Goal: Information Seeking & Learning: Compare options

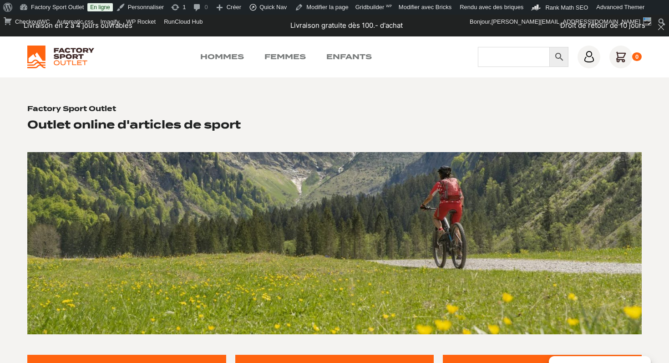
click at [483, 54] on input "Chercher" at bounding box center [514, 57] width 72 height 20
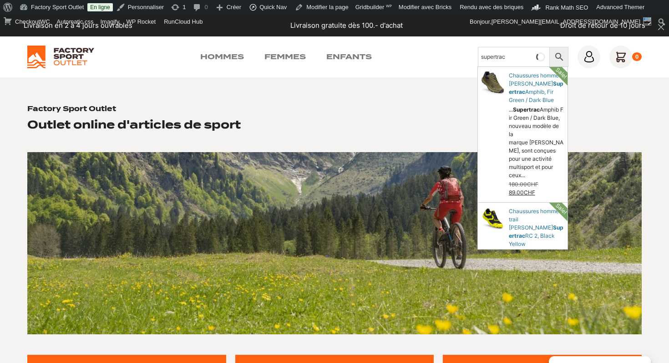
type input "supertrac"
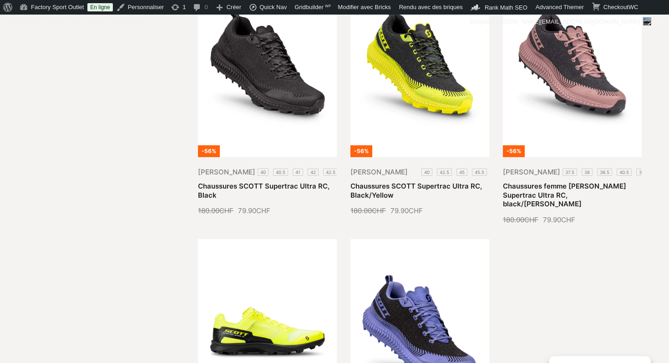
scroll to position [594, 0]
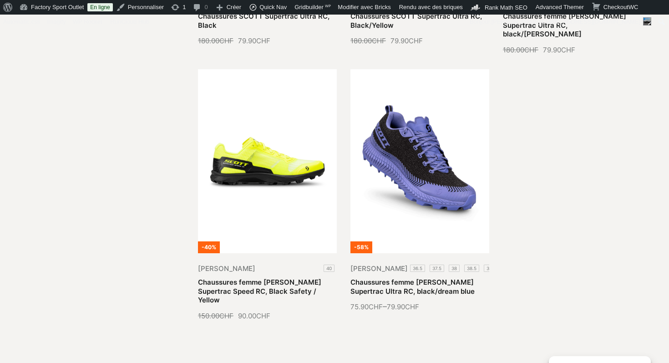
scroll to position [709, 0]
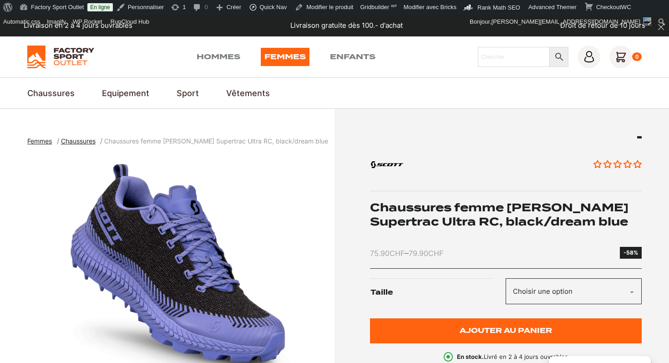
scroll to position [107, 0]
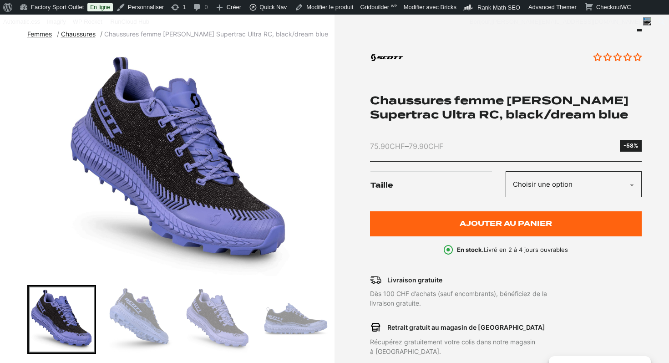
click at [538, 179] on select "Choisir une option 36.5 37.5 38 38.5 39 40.5 40" at bounding box center [573, 184] width 136 height 26
click at [557, 188] on select "Choisir une option 36.5 37.5 38 38.5 39 40.5 40" at bounding box center [573, 184] width 136 height 26
click at [505, 171] on select "Choisir une option 36.5 37.5 38 38.5 39 40.5 40" at bounding box center [573, 184] width 136 height 26
select select "38.5"
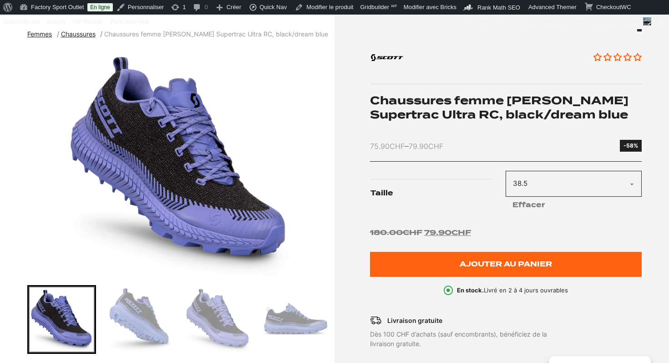
click at [417, 138] on div "Aucun avis Chaussures femme SCOTT Supertrac Ultra RC, black/dream blue 75.90 CH…" at bounding box center [506, 162] width 272 height 266
click at [510, 130] on div "Aucun avis Chaussures femme SCOTT Supertrac Ultra RC, black/dream blue 75.90 CH…" at bounding box center [506, 162] width 272 height 266
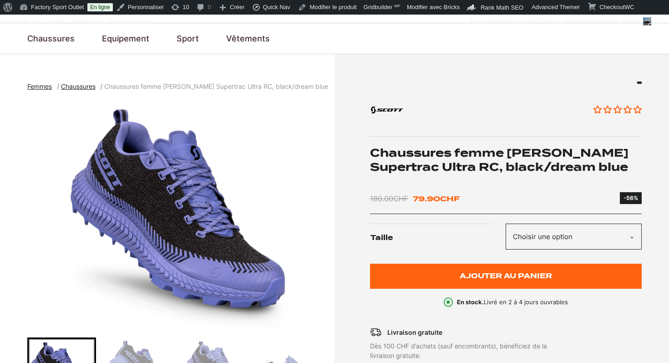
scroll to position [96, 0]
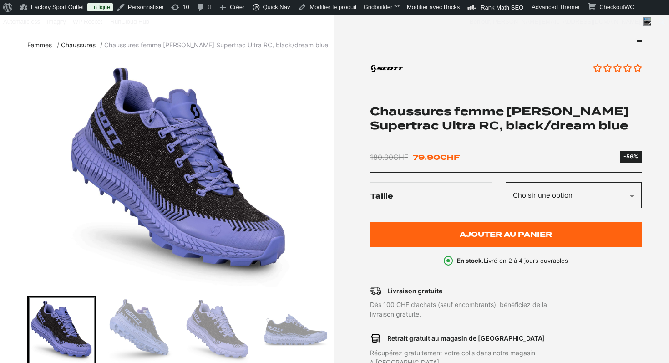
click at [558, 188] on select "Choisir une option 36.5 37.5 38 38.5 39 40.5 40" at bounding box center [573, 195] width 136 height 26
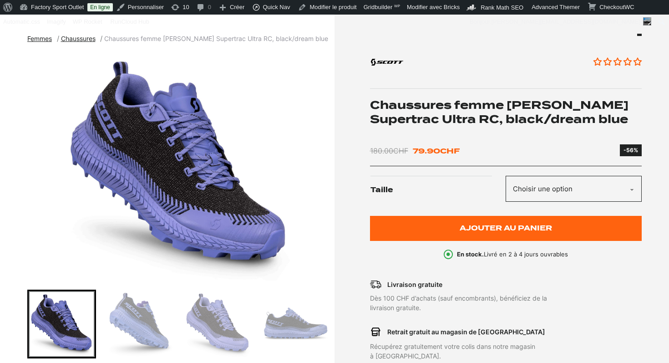
scroll to position [0, 0]
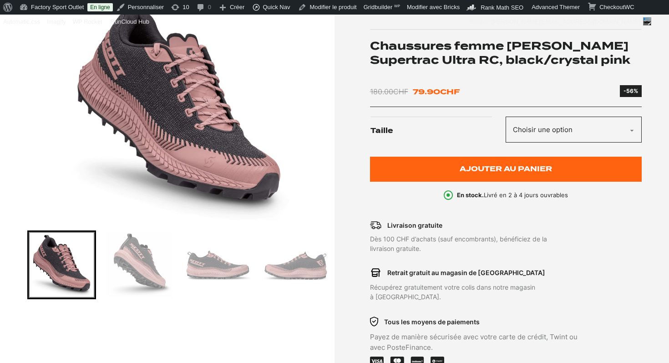
scroll to position [120, 0]
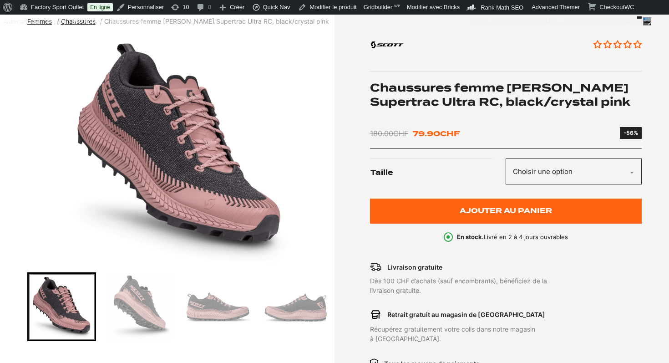
click at [566, 166] on select "Choisir une option 37.5 38 36.5 40.5 38.5 40" at bounding box center [573, 171] width 136 height 26
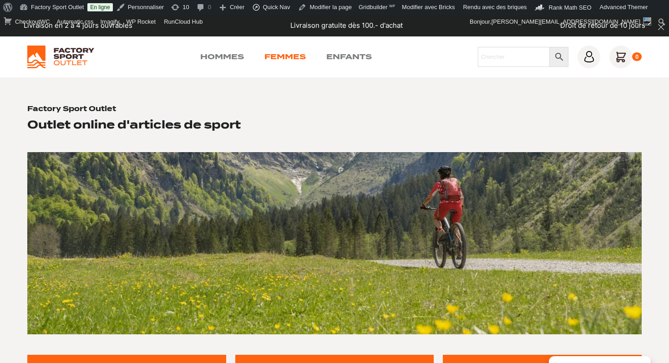
click at [289, 56] on link "Femmes" at bounding box center [284, 56] width 41 height 11
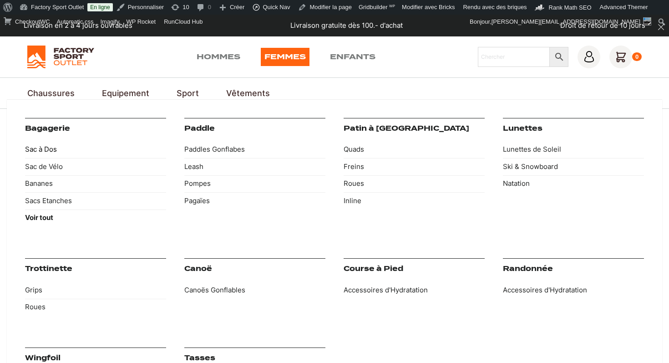
click at [50, 149] on link "Sac à Dos" at bounding box center [95, 149] width 141 height 17
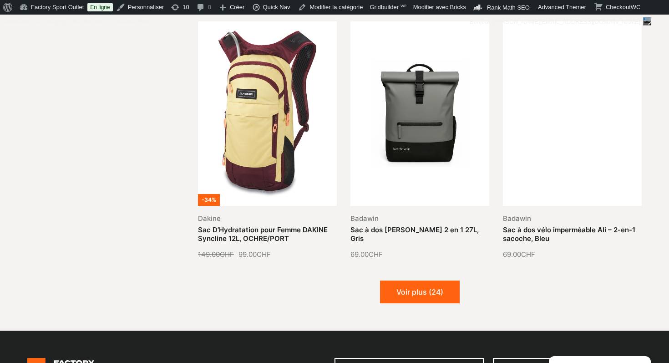
scroll to position [1046, 0]
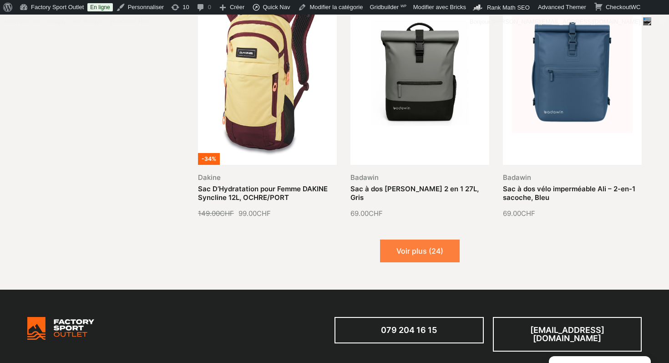
click at [432, 242] on button "Voir plus (24)" at bounding box center [420, 250] width 80 height 23
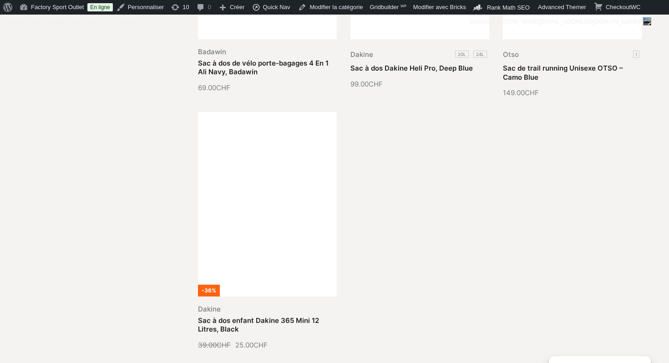
scroll to position [1980, 0]
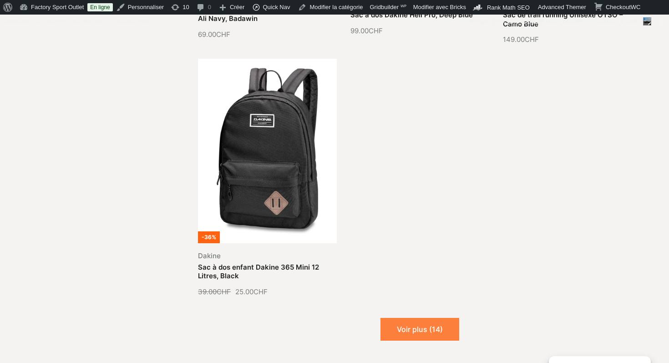
click at [420, 318] on button "Voir plus (14)" at bounding box center [419, 329] width 79 height 23
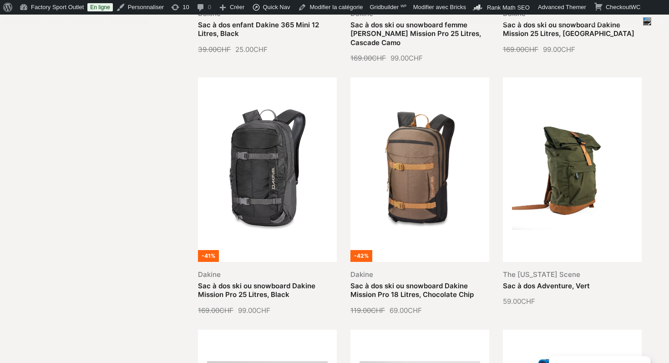
scroll to position [2224, 0]
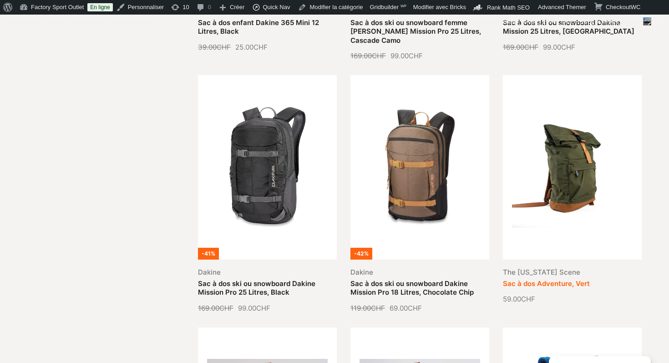
click at [569, 279] on link "Sac à dos Adventure, Vert" at bounding box center [546, 283] width 87 height 9
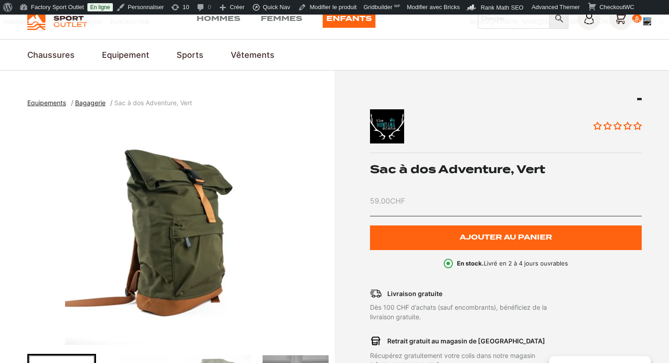
scroll to position [10, 0]
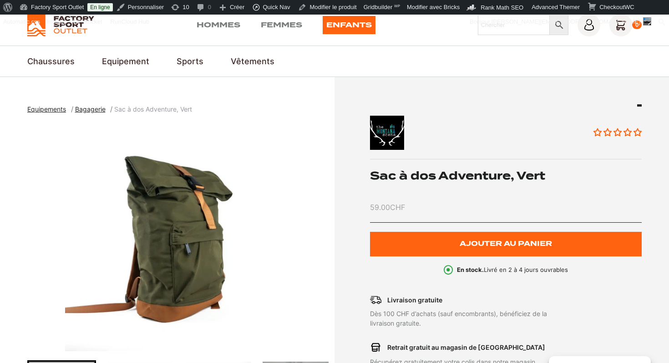
scroll to position [32, 0]
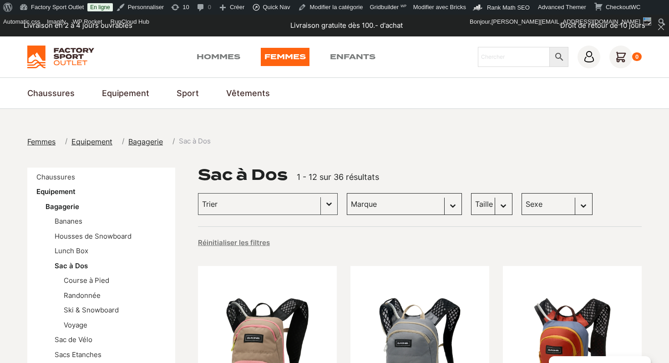
click at [397, 200] on select "[PERSON_NAME] (22) Badawin (6) The [US_STATE] Scene (4) Arva (1) Bach Backpack …" at bounding box center [404, 204] width 115 height 22
select select "the-montana-scene"
click at [347, 193] on select "Marque Dakine (22) Badawin (6) The Montana Scene (4) Arva (1) Bach Backpack (1)…" at bounding box center [404, 204] width 115 height 22
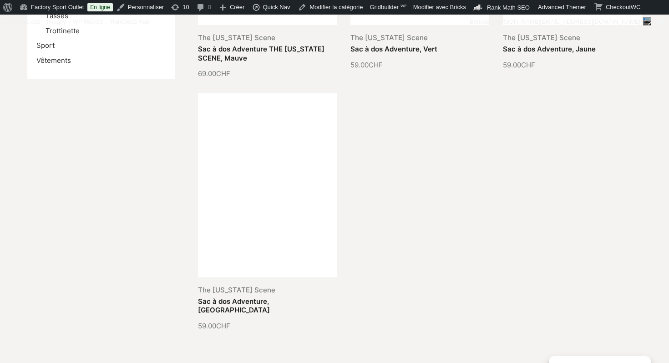
scroll to position [441, 0]
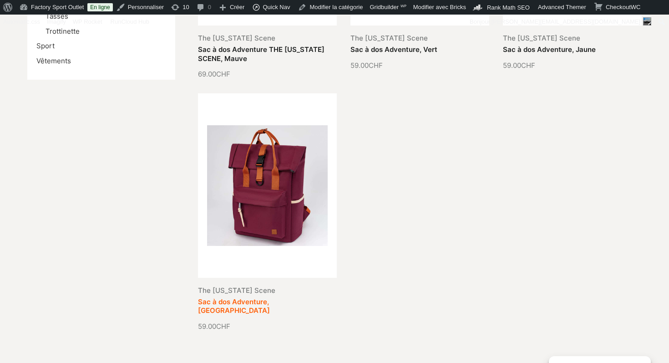
click at [270, 297] on link "Sac à dos Adventure, Burgundy" at bounding box center [234, 306] width 72 height 18
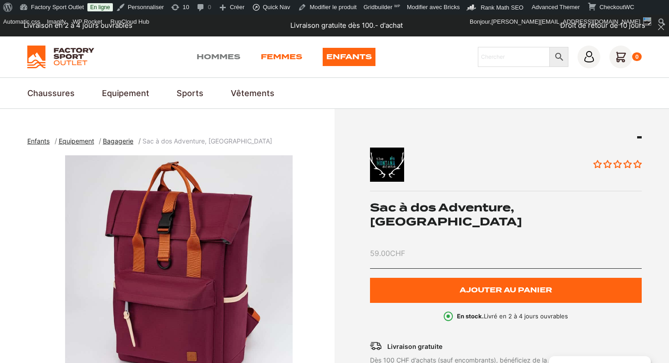
click at [278, 58] on link "Femmes" at bounding box center [281, 57] width 41 height 18
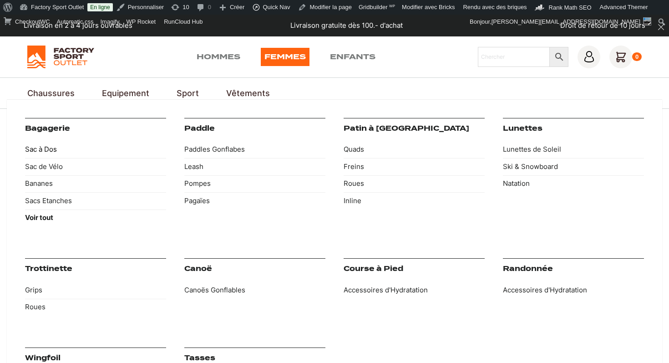
click at [45, 149] on link "Sac à Dos" at bounding box center [95, 149] width 141 height 17
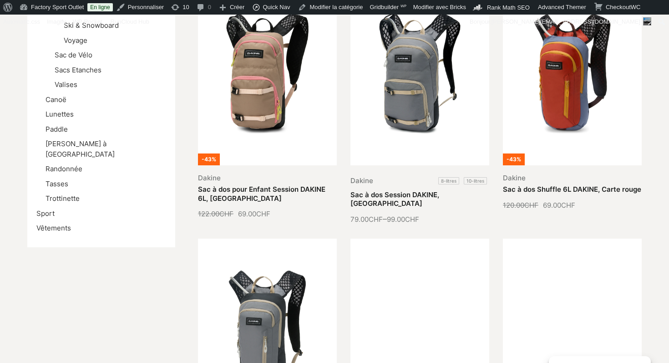
scroll to position [57, 0]
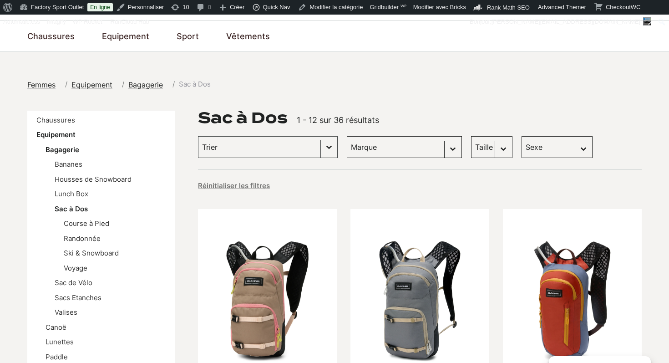
click at [384, 146] on select "Marque Dakine (22) Badawin (6) The Montana Scene (4) Arva (1) Bach Backpack (1)…" at bounding box center [404, 147] width 115 height 22
select select "the-montana-scene"
click at [347, 136] on select "Marque Dakine (22) Badawin (6) The Montana Scene (4) Arva (1) Bach Backpack (1)…" at bounding box center [404, 147] width 115 height 22
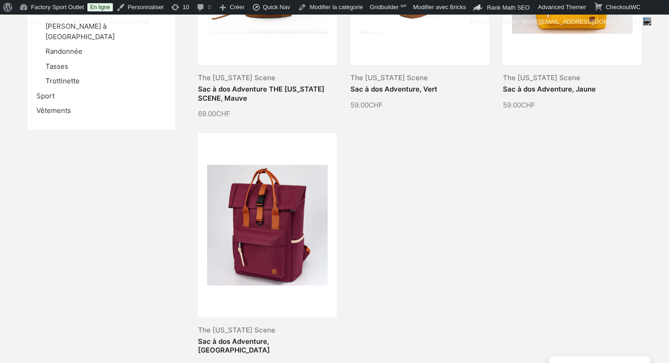
scroll to position [450, 0]
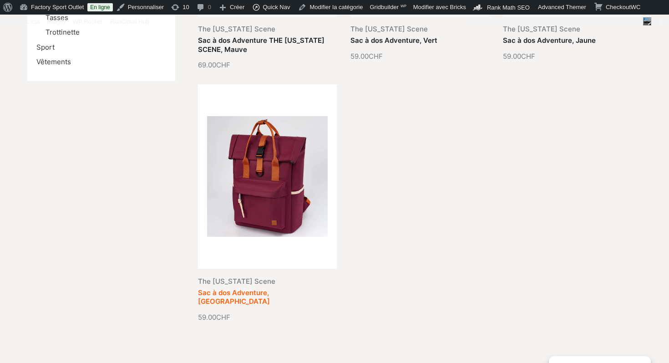
click at [270, 288] on link "Sac à dos Adventure, Burgundy" at bounding box center [234, 297] width 72 height 18
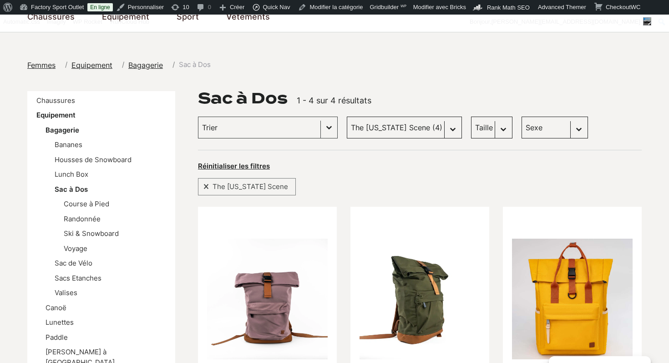
scroll to position [0, 0]
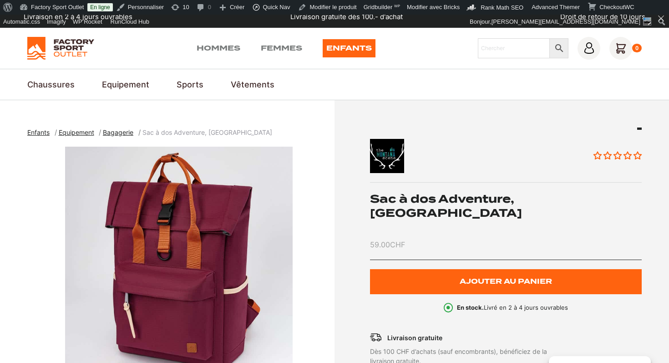
scroll to position [11, 0]
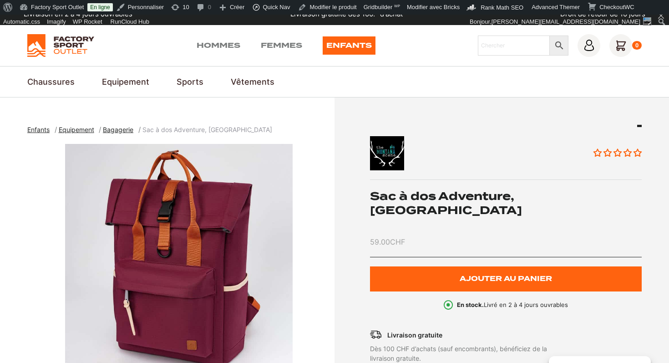
click at [68, 54] on img at bounding box center [60, 45] width 67 height 23
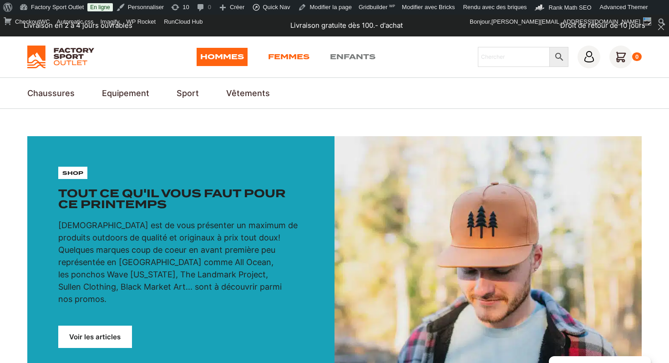
click at [290, 57] on link "Femmes" at bounding box center [288, 57] width 41 height 18
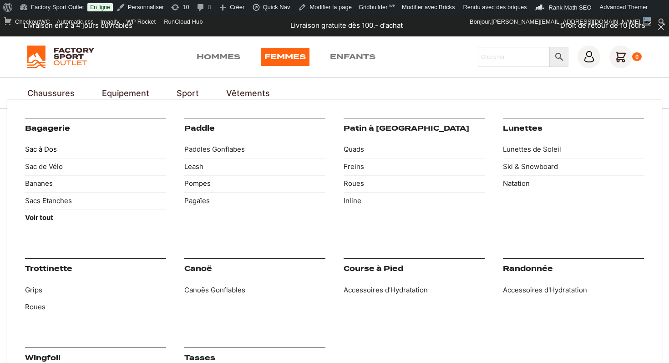
click at [45, 150] on link "Sac à Dos" at bounding box center [95, 149] width 141 height 17
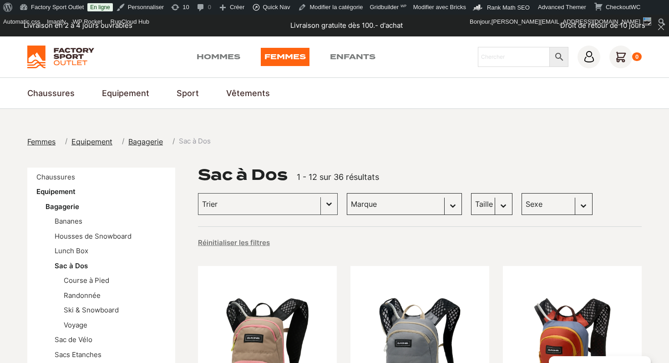
scroll to position [38, 0]
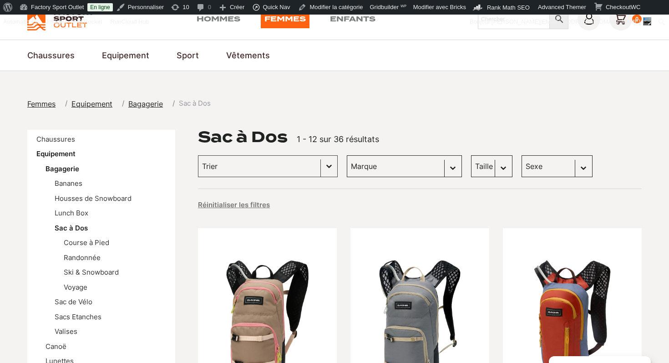
click at [409, 166] on select "Marque Dakine (22) Badawin (6) The Montana Scene (4) Arva (1) Bach Backpack (1)…" at bounding box center [404, 166] width 115 height 22
select select "the-montana-scene"
click at [347, 155] on select "Marque Dakine (22) Badawin (6) The Montana Scene (4) Arva (1) Bach Backpack (1)…" at bounding box center [404, 166] width 115 height 22
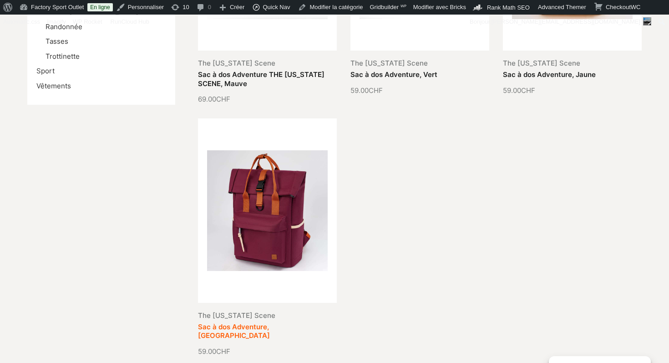
scroll to position [415, 0]
click at [270, 323] on link "Sac à dos Adventure, Burgundy" at bounding box center [234, 332] width 72 height 18
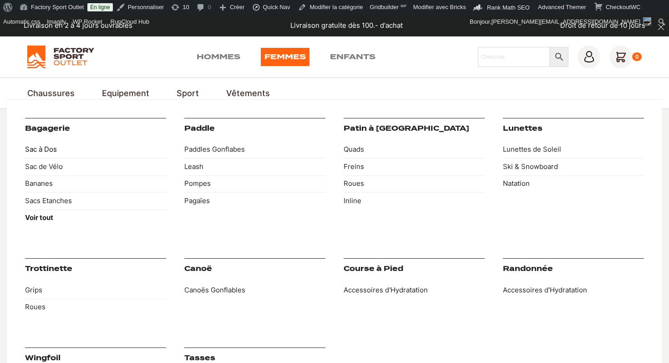
click at [40, 148] on link "Sac à Dos" at bounding box center [95, 149] width 141 height 17
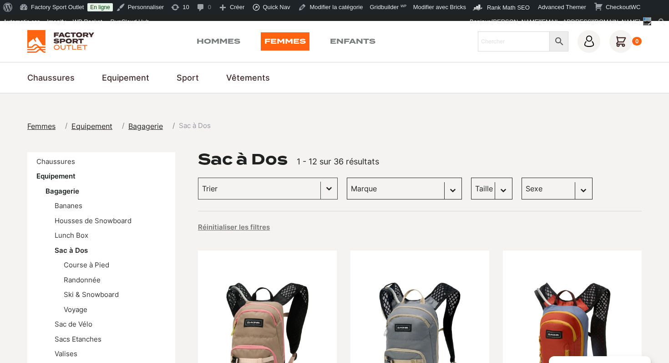
scroll to position [31, 0]
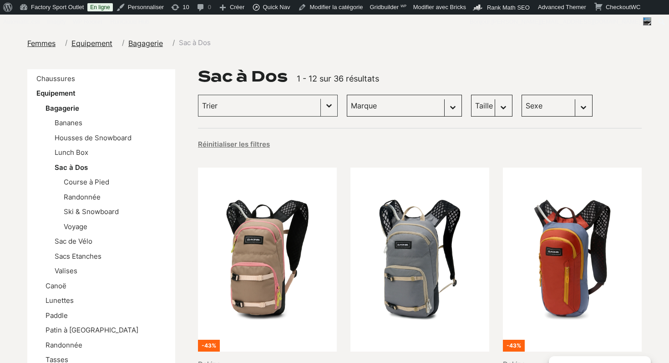
scroll to position [100, 0]
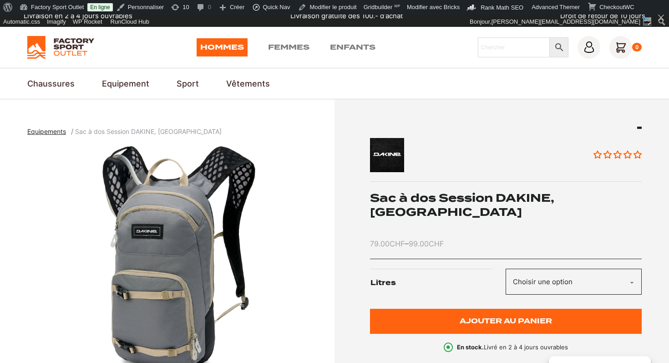
scroll to position [10, 0]
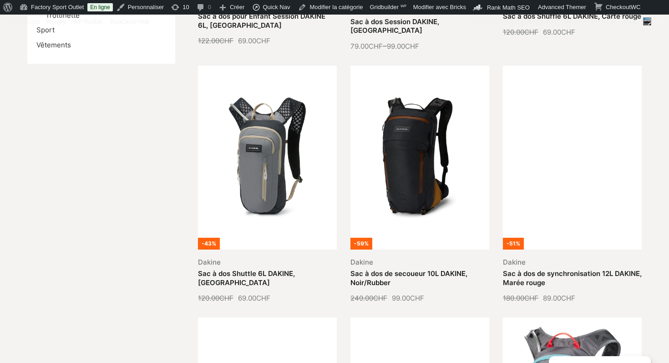
scroll to position [433, 0]
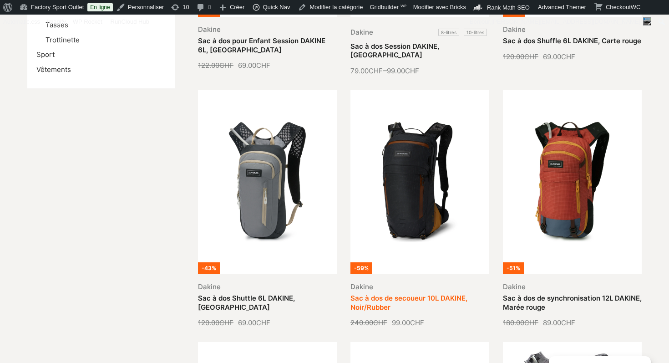
click at [427, 293] on link "Sac à dos de secoueur 10L DAKINE, Noir/Rubber" at bounding box center [408, 302] width 117 height 18
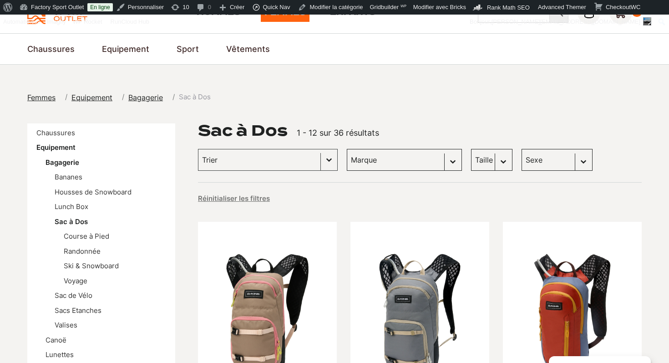
scroll to position [0, 0]
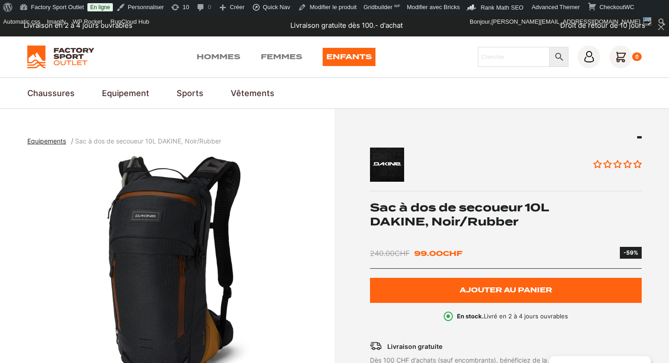
click at [61, 58] on img at bounding box center [60, 56] width 67 height 23
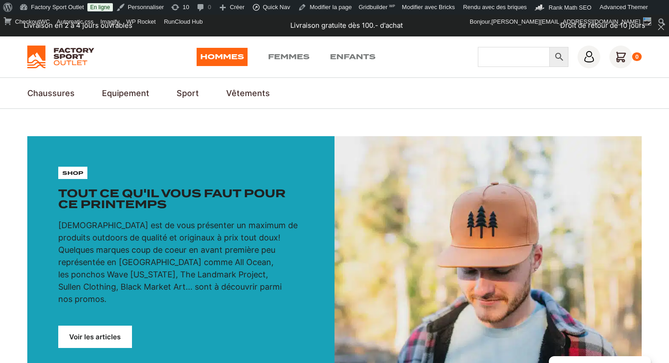
click at [485, 55] on input "Chercher" at bounding box center [514, 57] width 72 height 20
click at [281, 56] on link "Femmes" at bounding box center [288, 57] width 41 height 18
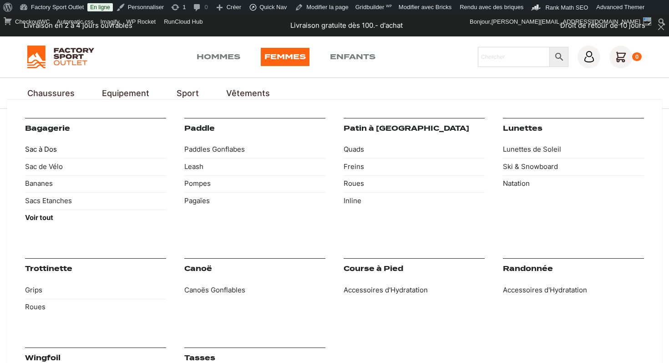
click at [36, 149] on link "Sac à Dos" at bounding box center [95, 149] width 141 height 17
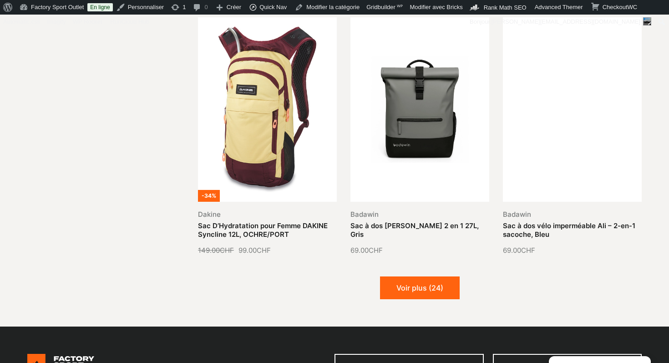
scroll to position [1066, 0]
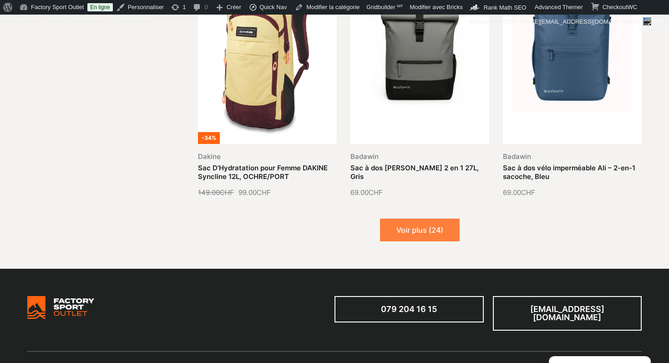
click at [435, 223] on button "Voir plus (24)" at bounding box center [420, 229] width 80 height 23
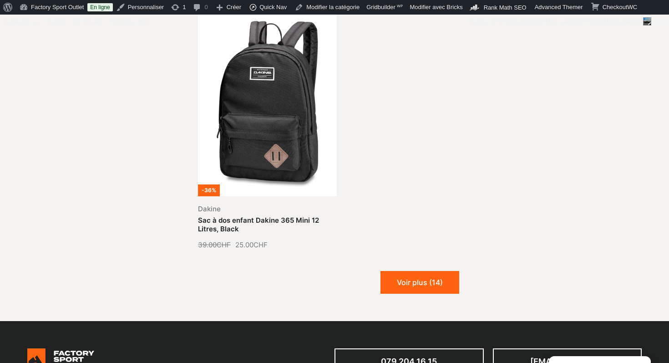
scroll to position [2108, 0]
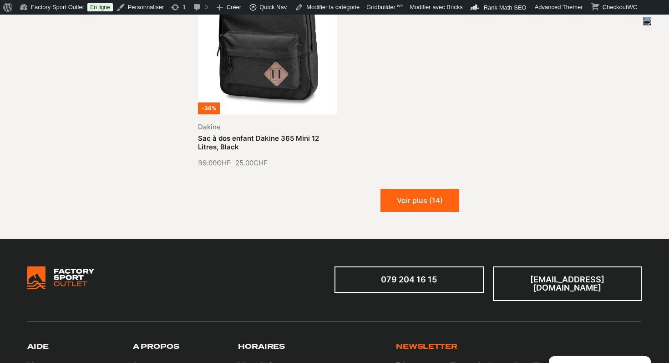
click at [421, 199] on button "Voir plus (14)" at bounding box center [419, 200] width 79 height 23
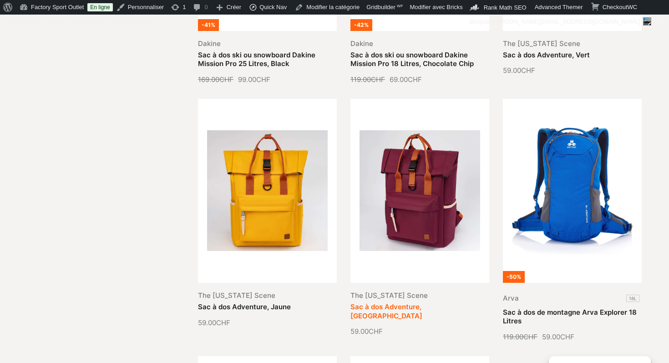
scroll to position [2459, 0]
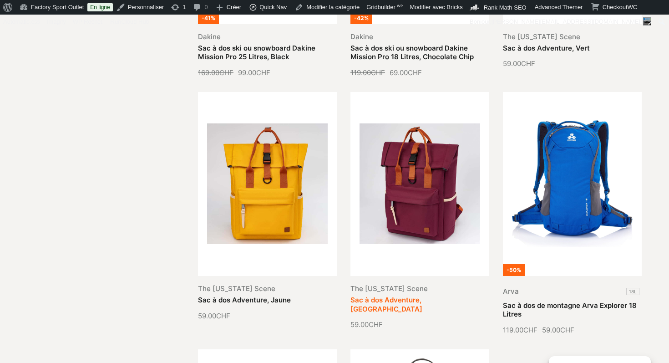
click at [420, 295] on link "Sac à dos Adventure, [GEOGRAPHIC_DATA]" at bounding box center [386, 304] width 72 height 18
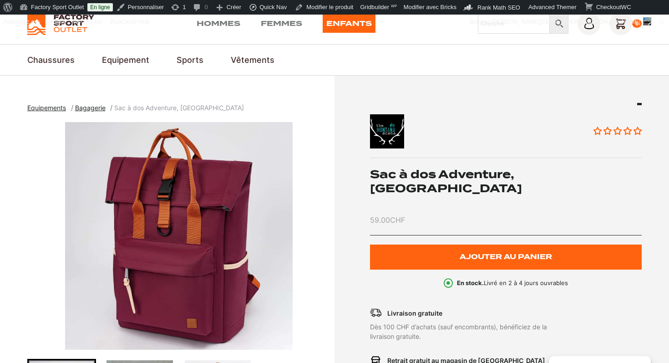
scroll to position [35, 0]
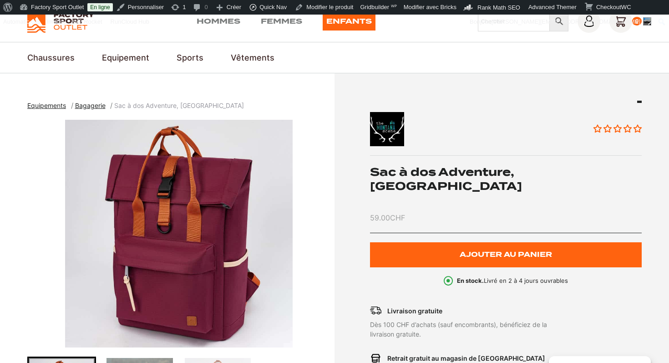
click at [504, 168] on h1 "Sac à dos Adventure, [GEOGRAPHIC_DATA]" at bounding box center [506, 179] width 272 height 28
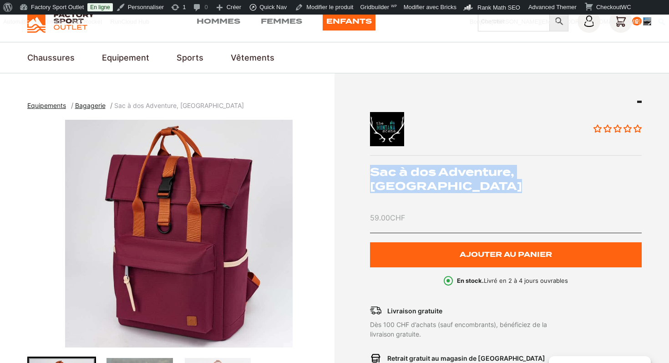
click at [504, 168] on h1 "Sac à dos Adventure, Burgundy" at bounding box center [506, 179] width 272 height 28
copy div "Sac à dos Adventure, Burgundy"
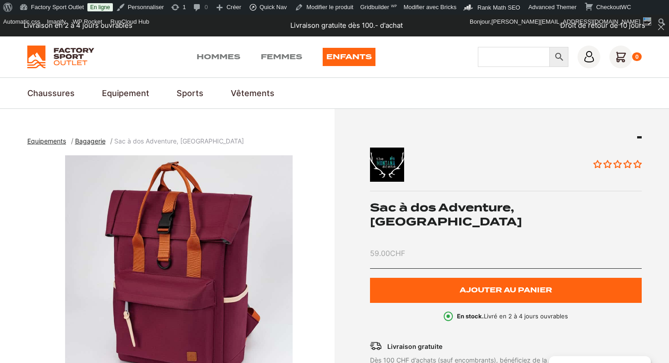
click at [507, 61] on input "Chercher" at bounding box center [514, 57] width 72 height 20
type input "ultimate drx"
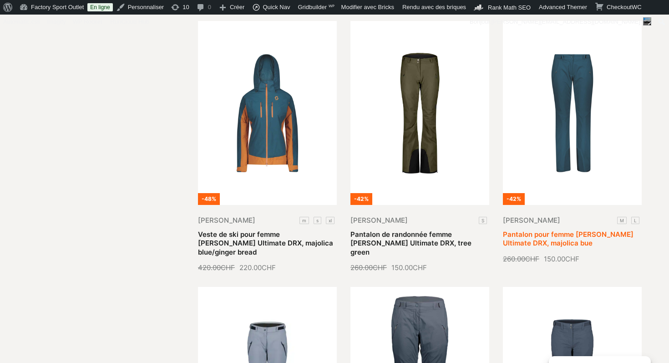
scroll to position [216, 0]
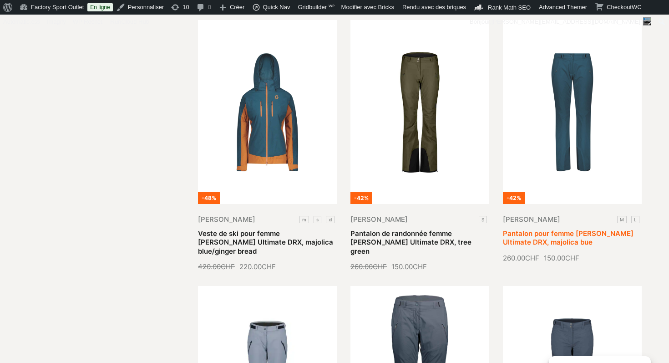
click at [559, 229] on link "Pantalon pour femme [PERSON_NAME] Ultimate DRX, majolica bue" at bounding box center [568, 238] width 131 height 18
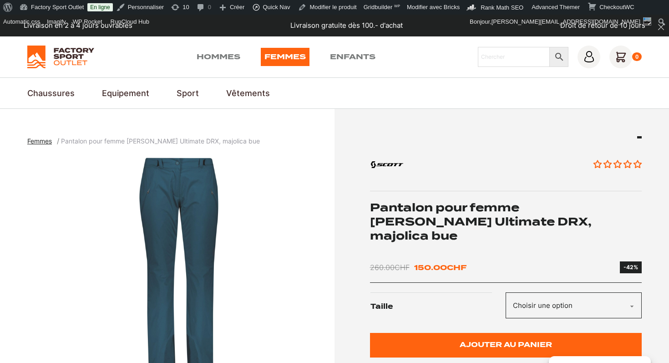
click at [399, 218] on h1 "Pantalon pour femme [PERSON_NAME] Ultimate DRX, majolica bue" at bounding box center [506, 221] width 272 height 43
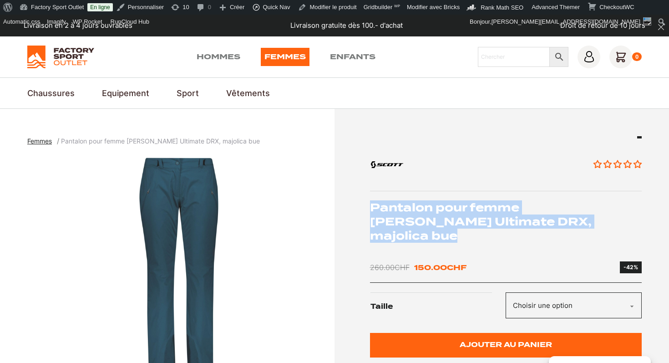
click at [399, 218] on h1 "Pantalon pour femme [PERSON_NAME] Ultimate DRX, majolica bue" at bounding box center [506, 221] width 272 height 43
copy div "Pantalon pour femme [PERSON_NAME] Ultimate DRX, majolica bue"
click at [205, 263] on img "1 of 3" at bounding box center [178, 268] width 303 height 227
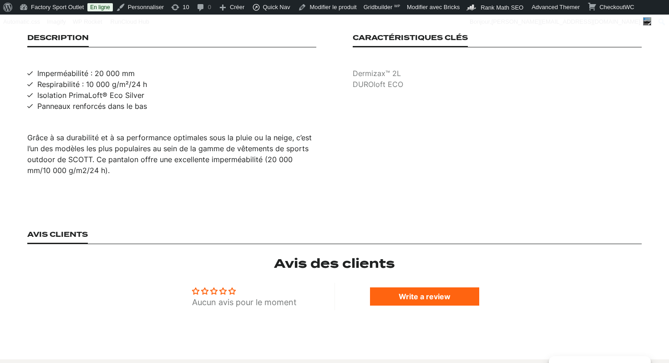
scroll to position [617, 0]
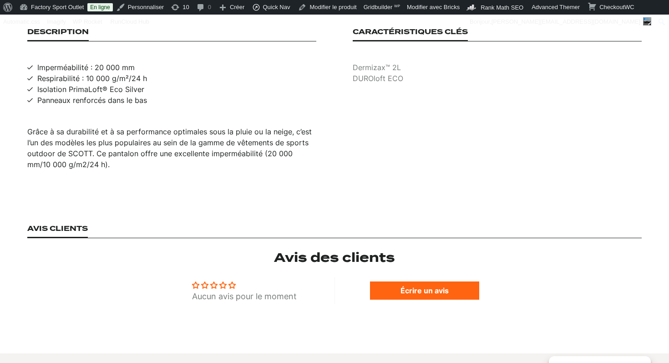
click at [193, 127] on div "Grâce à sa durabilité et à sa performance optimales sous la pluie ou la neige, …" at bounding box center [171, 148] width 289 height 44
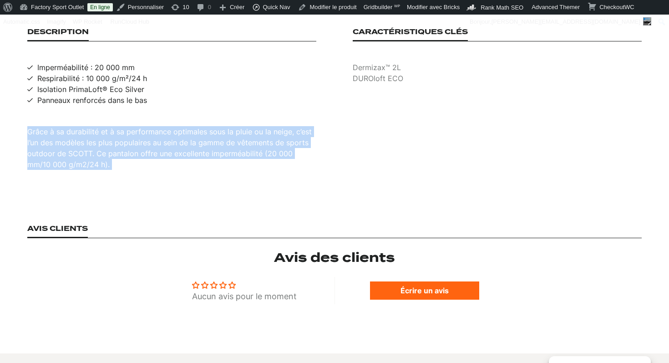
click at [193, 127] on div "Grâce à sa durabilité et à sa performance optimales sous la pluie ou la neige, …" at bounding box center [171, 148] width 289 height 44
copy div "Grâce à sa durabilité et à sa performance optimales sous la pluie ou la neige, …"
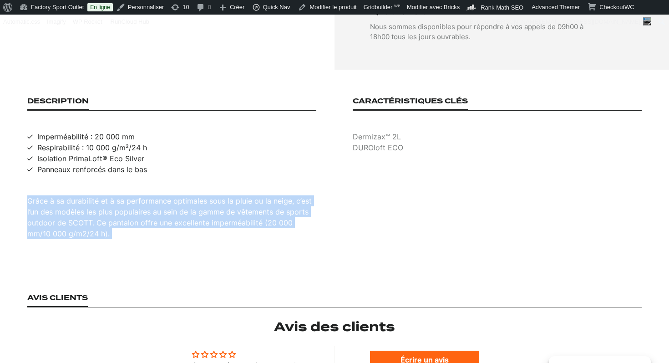
scroll to position [526, 0]
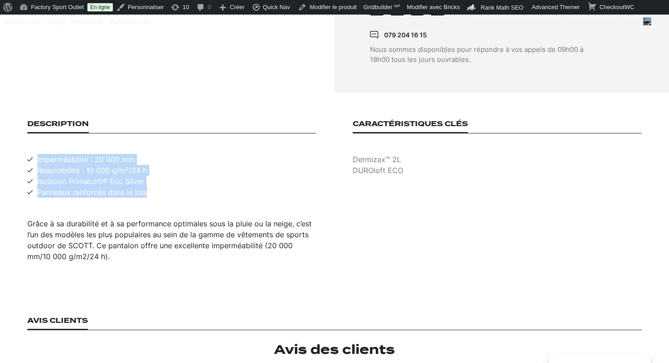
drag, startPoint x: 147, startPoint y: 167, endPoint x: 35, endPoint y: 136, distance: 115.7
click at [35, 154] on ul "Imperméabilité : 20 000 mm Respirabilité : 10 000 g/m²/24 h Isolation PrimaLoft…" at bounding box center [171, 176] width 289 height 44
copy ul "Imperméabilité : 20 000 mm Respirabilité : 10 000 g/m²/24 h Isolation PrimaLoft…"
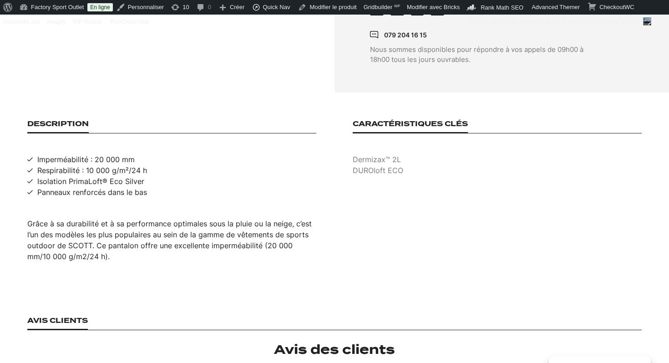
click at [378, 154] on p "Dermizax™ 2L" at bounding box center [497, 159] width 289 height 11
copy p "Dermizax™ 2L"
click at [396, 165] on p "DUROloft ECO" at bounding box center [497, 170] width 289 height 11
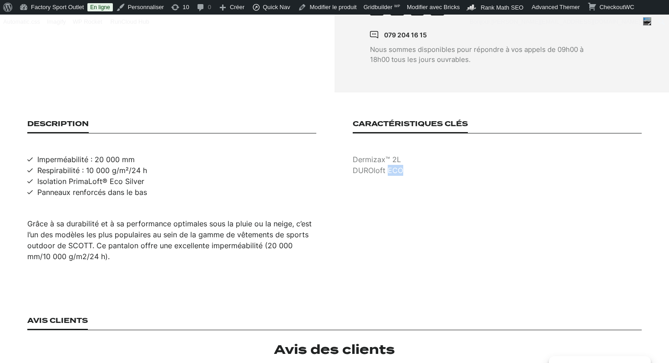
click at [396, 165] on p "DUROloft ECO" at bounding box center [497, 170] width 289 height 11
copy p "DUROloft ECO"
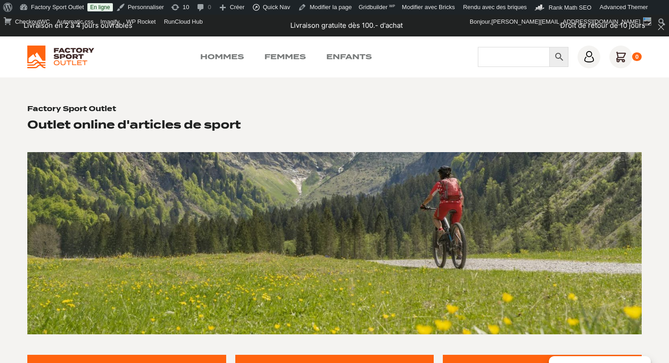
click at [504, 54] on input "Chercher" at bounding box center [514, 57] width 72 height 20
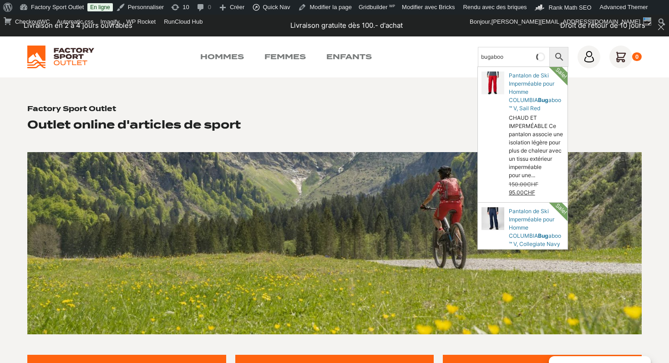
type input "bugaboo"
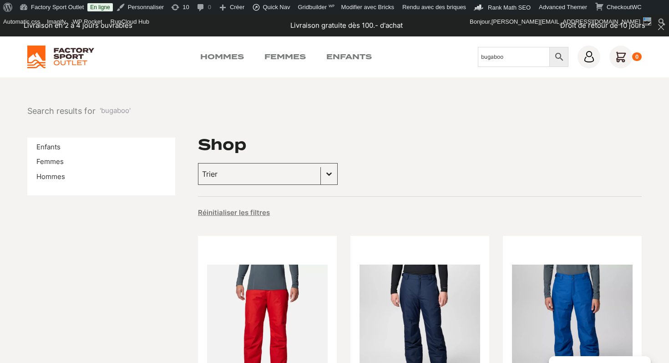
click at [506, 60] on input "bugaboo" at bounding box center [514, 57] width 72 height 20
type input "explorair 3L"
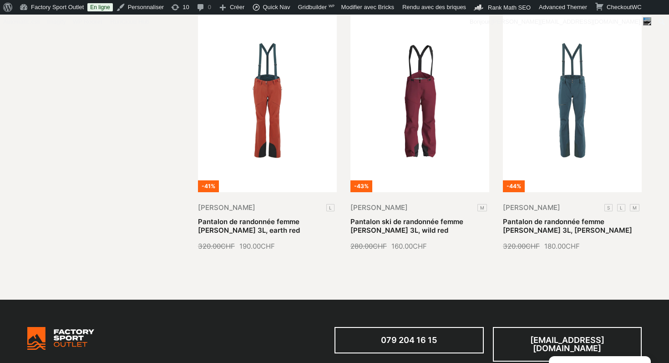
scroll to position [1053, 0]
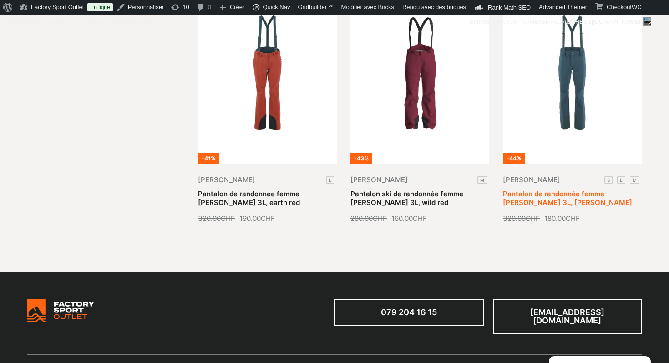
click at [573, 189] on link "Pantalon de randonnée femme [PERSON_NAME] 3L, [PERSON_NAME]" at bounding box center [567, 198] width 129 height 18
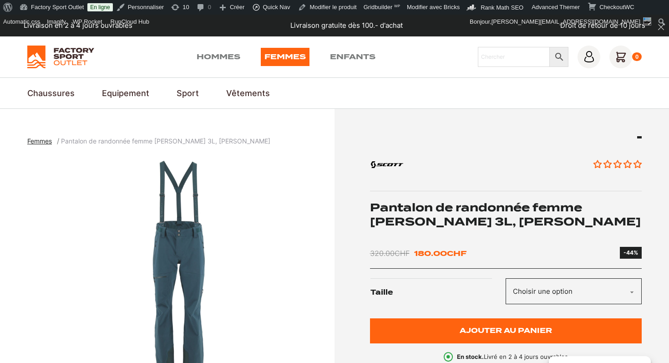
click at [451, 222] on h1 "Pantalon de randonnée femme [PERSON_NAME] 3L, [PERSON_NAME]" at bounding box center [506, 214] width 272 height 28
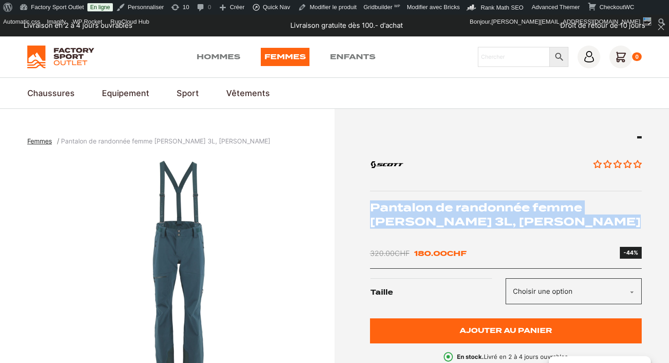
click at [451, 222] on h1 "Pantalon de randonnée femme [PERSON_NAME] 3L, [PERSON_NAME]" at bounding box center [506, 214] width 272 height 28
copy div "Pantalon de randonnée femme [PERSON_NAME] 3L, [PERSON_NAME]"
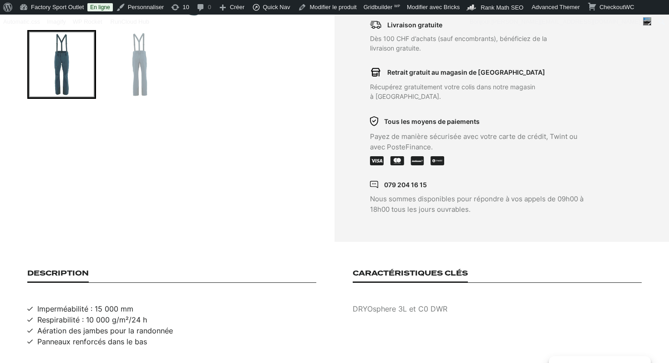
scroll to position [453, 0]
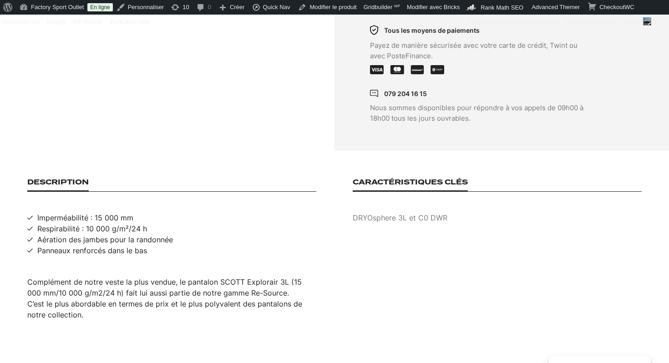
click at [157, 277] on div "Complément de notre veste la plus vendue, le pantalon SCOTT Explorair 3L (15 00…" at bounding box center [171, 298] width 289 height 44
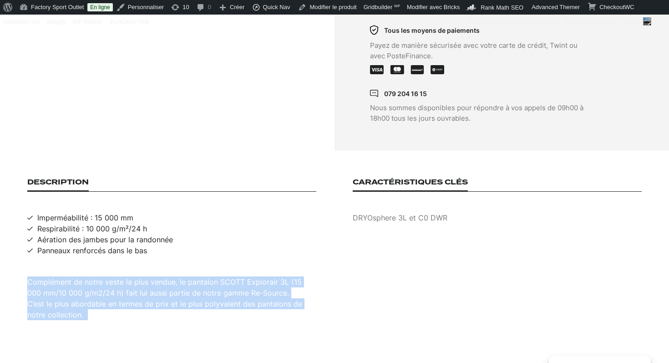
click at [157, 277] on div "Complément de notre veste la plus vendue, le pantalon SCOTT Explorair 3L (15 00…" at bounding box center [171, 298] width 289 height 44
copy div "Complément de notre veste la plus vendue, le pantalon SCOTT Explorair 3L (15 00…"
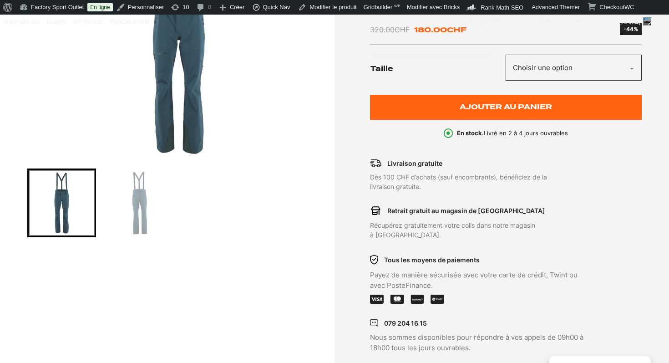
scroll to position [179, 0]
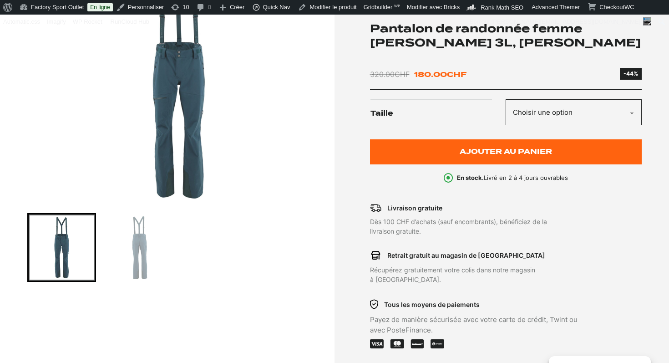
click at [182, 105] on img "1 of 2" at bounding box center [178, 89] width 303 height 227
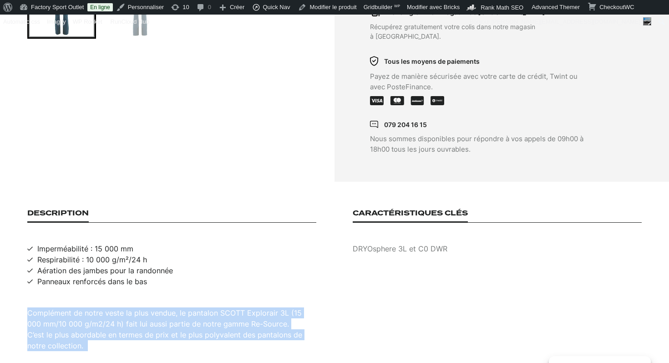
scroll to position [464, 0]
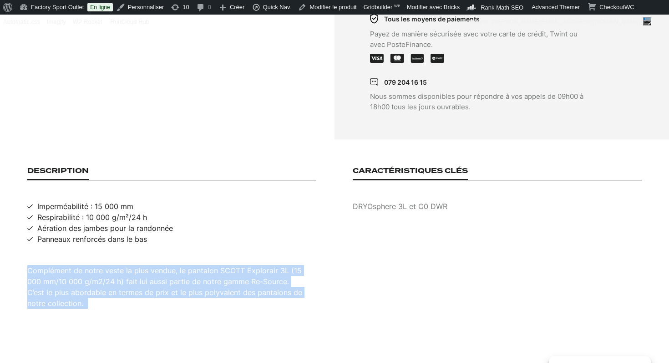
drag, startPoint x: 151, startPoint y: 232, endPoint x: 36, endPoint y: 200, distance: 119.0
click at [35, 201] on ul "Imperméabilité : 15 000 mm Respirabilité : 10 000 g/m²/24 h Aération des jambes…" at bounding box center [171, 223] width 289 height 44
copy ul "Imperméabilité : 15 000 mm Respirabilité : 10 000 g/m²/24 h Aération des jambes…"
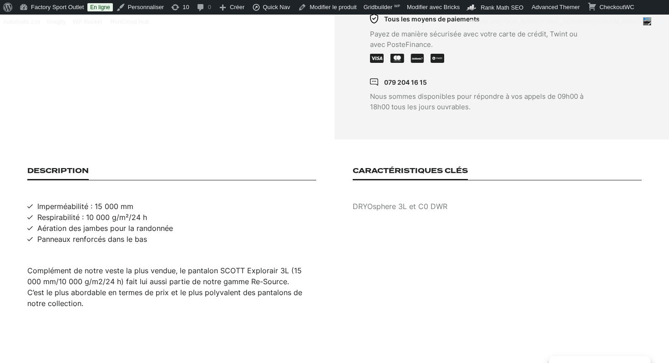
click at [386, 201] on p "DRYOsphere 3L et C0 DWR" at bounding box center [497, 206] width 289 height 11
copy p "DRYOsphere 3L et C0 DWR"
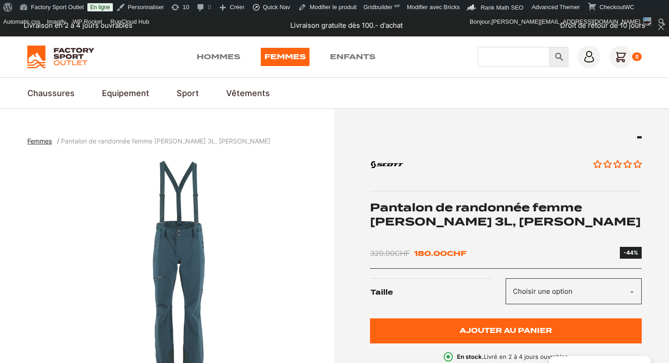
click at [516, 59] on input "Chercher" at bounding box center [514, 57] width 72 height 20
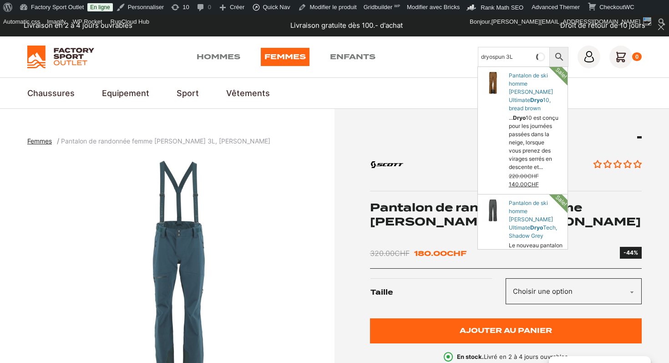
type input "dryospun 3L"
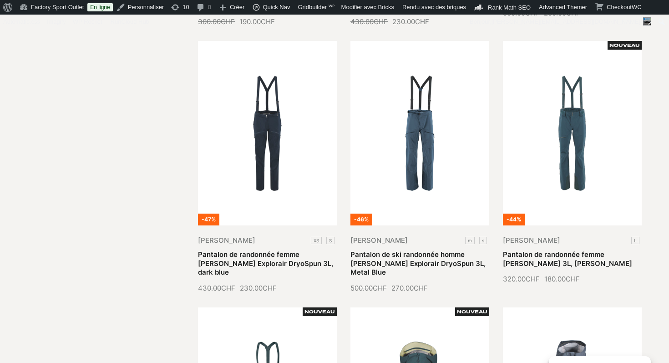
scroll to position [490, 0]
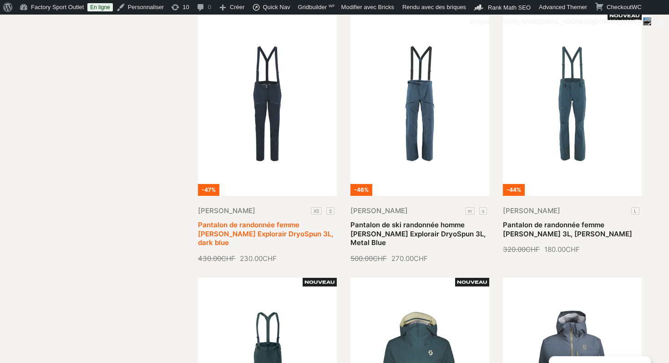
click at [290, 232] on link "Pantalon de randonnée femme [PERSON_NAME] Explorair DryoSpun 3L, dark blue" at bounding box center [265, 233] width 135 height 26
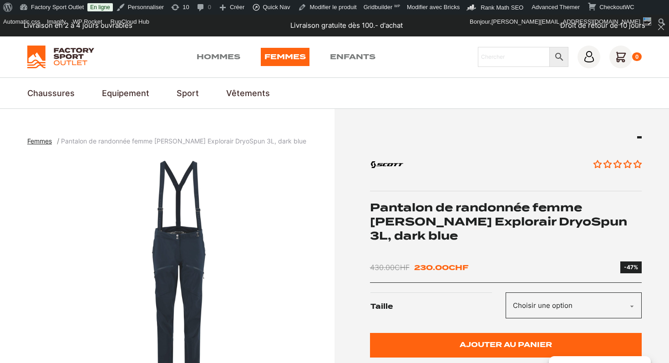
click at [500, 220] on h1 "Pantalon de randonnée femme [PERSON_NAME] Explorair DryoSpun 3L, dark blue" at bounding box center [506, 221] width 272 height 43
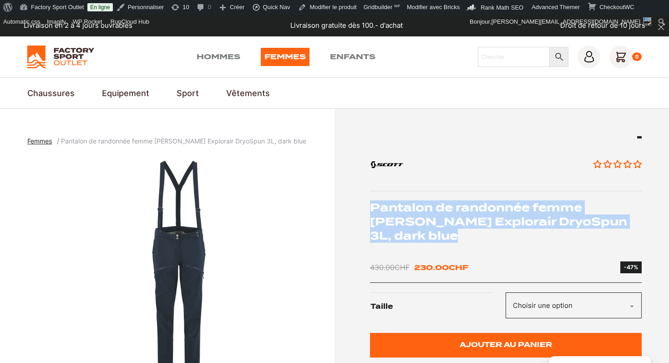
click at [500, 220] on h1 "Pantalon de randonnée femme [PERSON_NAME] Explorair DryoSpun 3L, dark blue" at bounding box center [506, 221] width 272 height 43
copy div "Pantalon de randonnée femme [PERSON_NAME] Explorair DryoSpun 3L, dark blue"
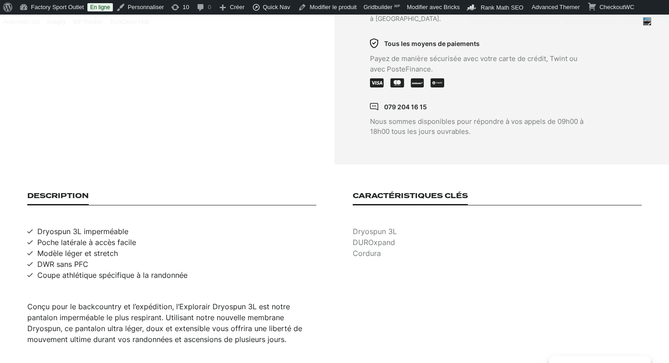
scroll to position [491, 0]
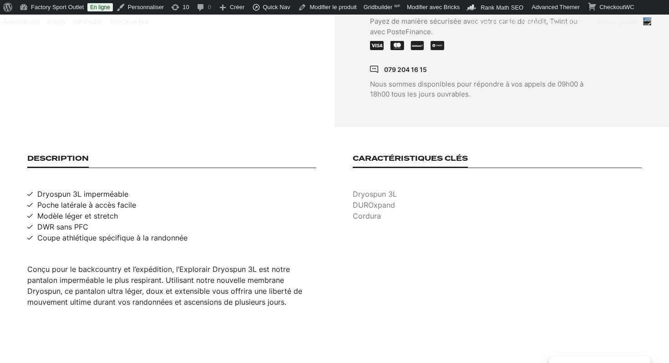
click at [170, 263] on div "Conçu pour le backcountry et l’expédition, l’Explorair Dryospun 3L est notre pa…" at bounding box center [171, 285] width 289 height 44
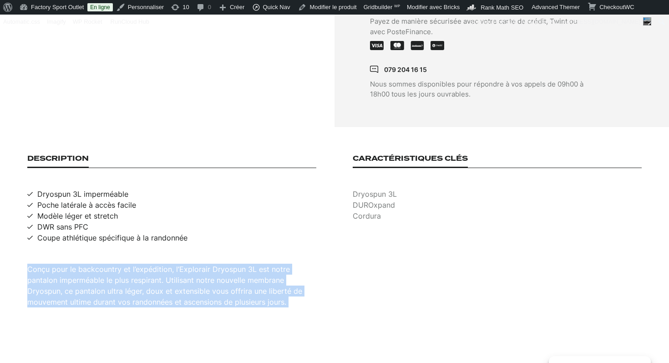
click at [170, 263] on div "Conçu pour le backcountry et l’expédition, l’Explorair Dryospun 3L est notre pa…" at bounding box center [171, 285] width 289 height 44
copy div "Conçu pour le backcountry et l’expédition, l’Explorair Dryospun 3L est notre pa…"
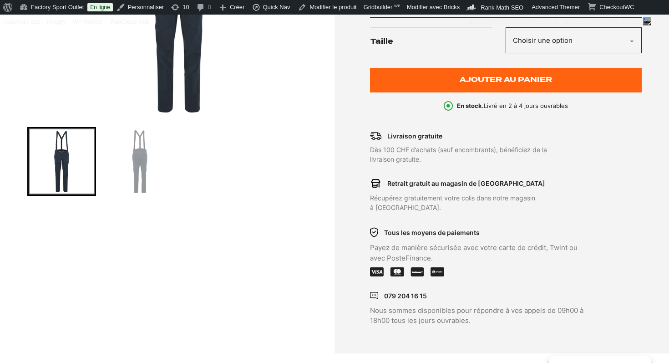
scroll to position [186, 0]
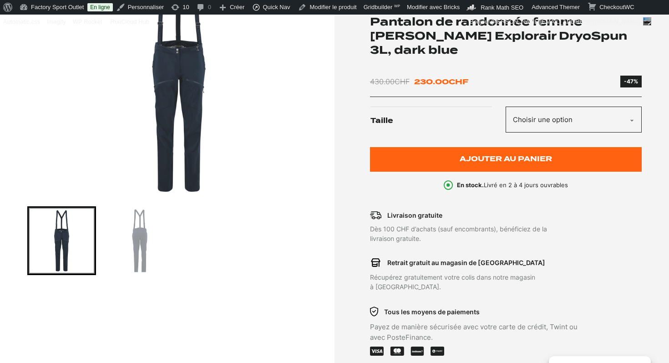
click at [176, 142] on img "1 of 2" at bounding box center [178, 83] width 303 height 227
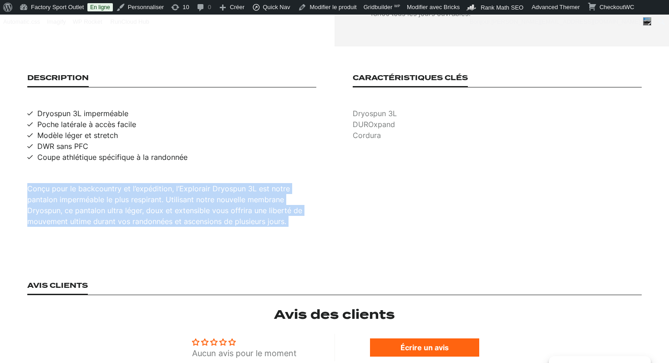
scroll to position [565, 0]
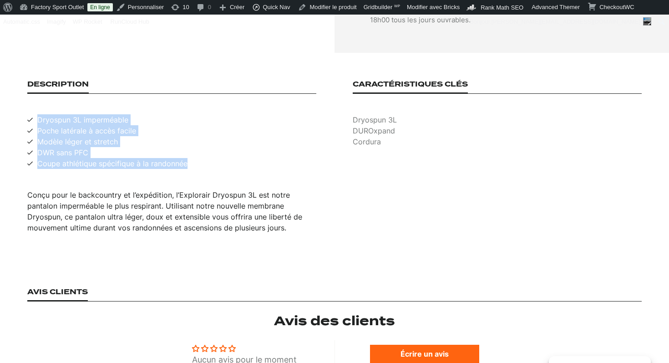
drag, startPoint x: 189, startPoint y: 141, endPoint x: 35, endPoint y: 96, distance: 160.4
click at [35, 114] on ul "Dryospun 3L imperméable Poche latérale à accès facile Modèle léger et stretch D…" at bounding box center [171, 141] width 289 height 55
copy ul "Dryospun 3L imperméable Poche latérale à accès facile Modèle léger et stretch D…"
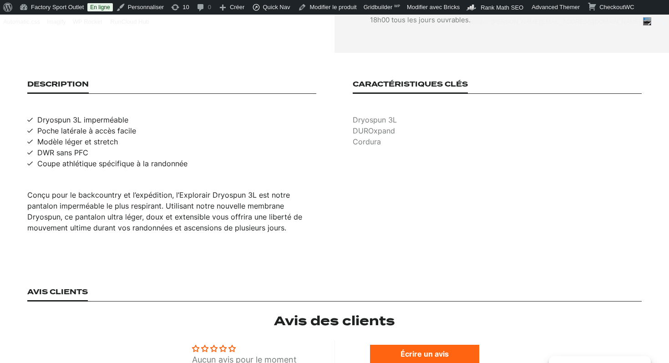
click at [384, 114] on p "Dryospun 3L" at bounding box center [497, 119] width 289 height 11
copy p "Dryospun 3L"
click at [382, 125] on p "DUROxpand" at bounding box center [497, 130] width 289 height 11
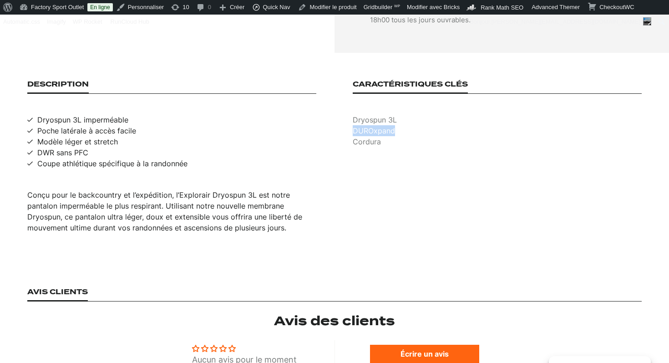
click at [382, 125] on p "DUROxpand" at bounding box center [497, 130] width 289 height 11
copy p "DUROxpand"
click at [374, 136] on p "Cordura" at bounding box center [497, 141] width 289 height 11
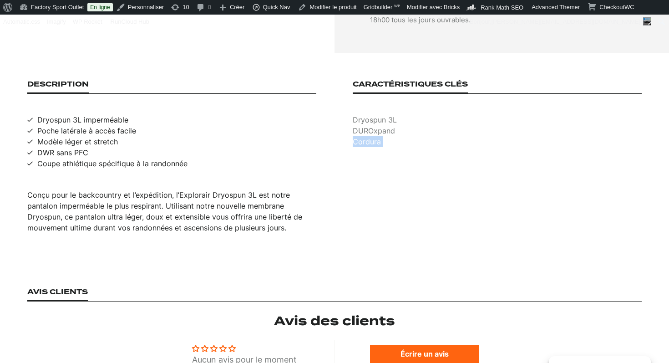
click at [374, 136] on p "Cordura" at bounding box center [497, 141] width 289 height 11
copy p "Cordura"
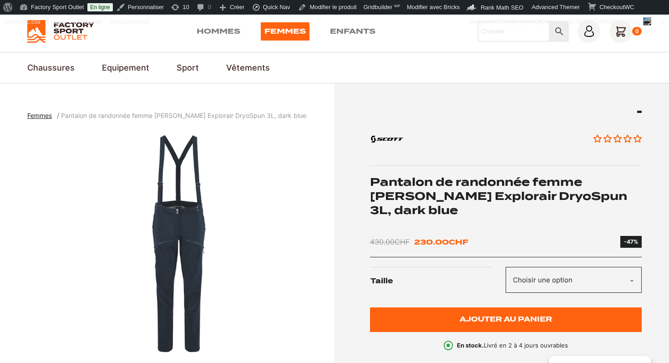
scroll to position [0, 0]
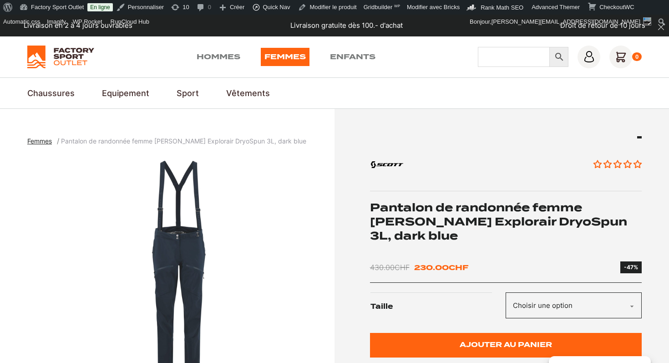
click at [495, 54] on input "Chercher" at bounding box center [514, 57] width 72 height 20
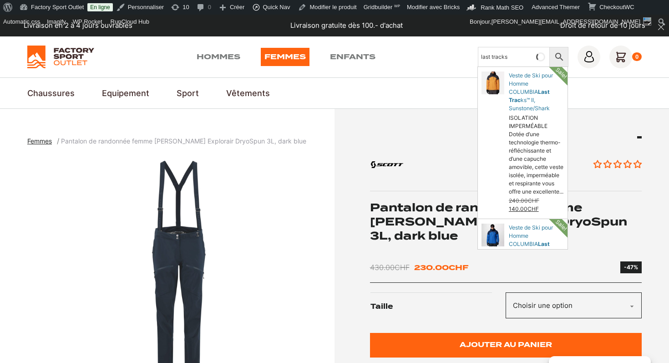
type input "last tracks"
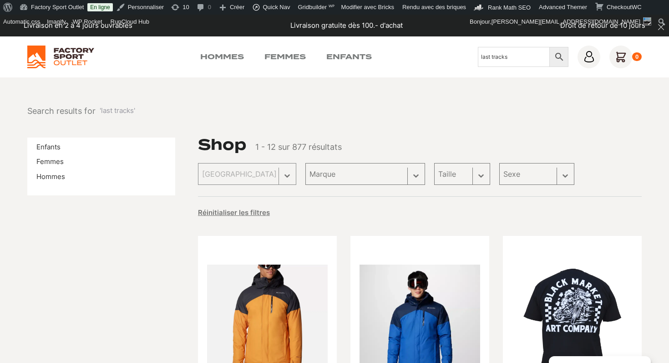
scroll to position [162, 0]
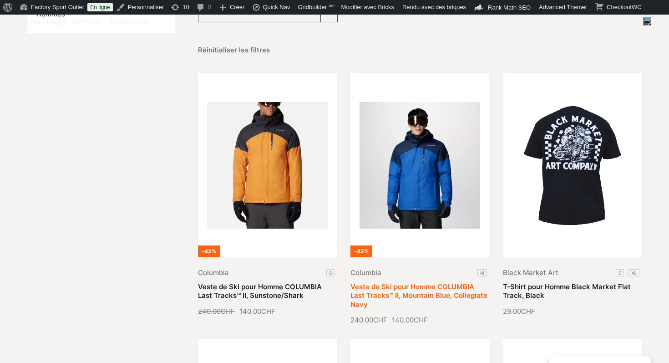
click at [419, 282] on link "Veste de Ski pour Homme COLUMBIA Last Tracks™ II, Mountain Blue, Collegiate Navy" at bounding box center [418, 295] width 137 height 26
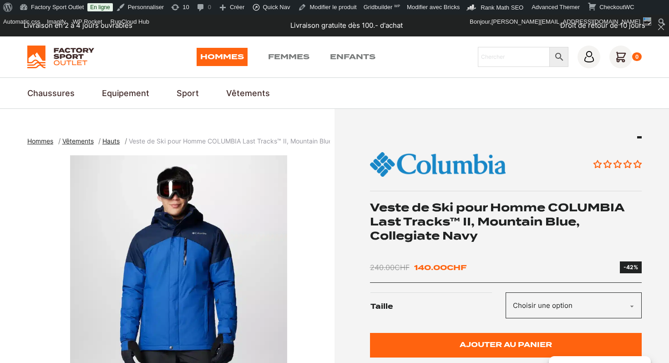
click at [437, 226] on h1 "Veste de Ski pour Homme COLUMBIA Last Tracks™ II, Mountain Blue, Collegiate Navy" at bounding box center [506, 221] width 272 height 43
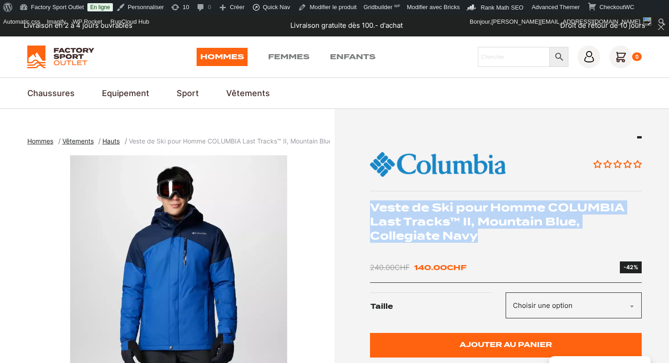
click at [437, 226] on h1 "Veste de Ski pour Homme COLUMBIA Last Tracks™ II, Mountain Blue, Collegiate Navy" at bounding box center [506, 221] width 272 height 43
copy div "Veste de Ski pour Homme COLUMBIA Last Tracks™ II, Mountain Blue, Collegiate Navy"
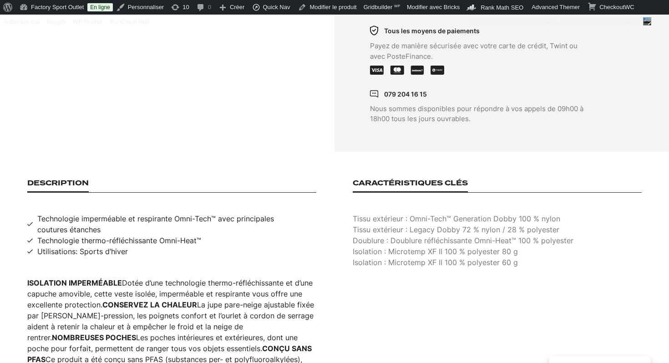
scroll to position [481, 0]
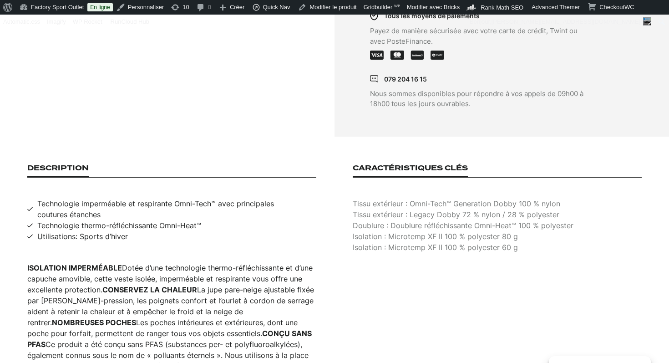
click at [110, 296] on div "ISOLATION IMPERMÉABLE Dotée d’une technologie thermo-réfléchissante et d’une ca…" at bounding box center [171, 322] width 289 height 120
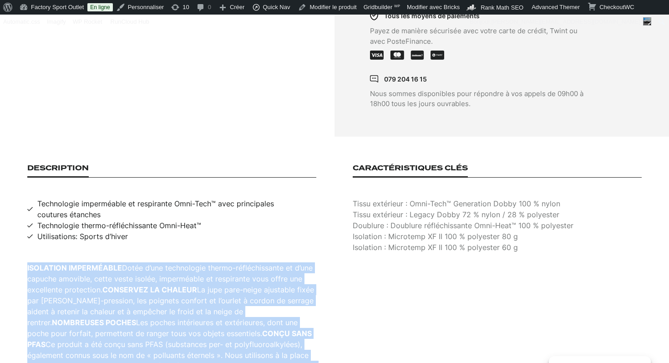
click at [110, 296] on div "ISOLATION IMPERMÉABLE Dotée d’une technologie thermo-réfléchissante et d’une ca…" at bounding box center [171, 322] width 289 height 120
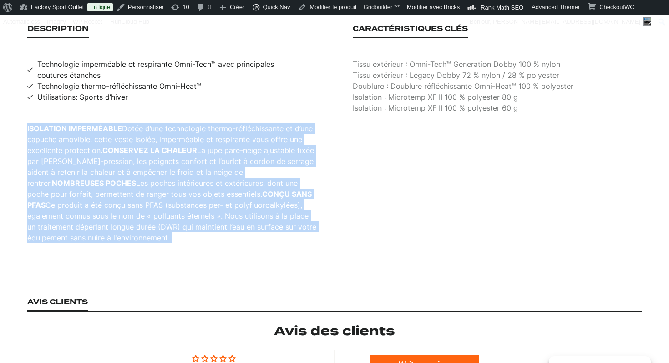
scroll to position [657, 0]
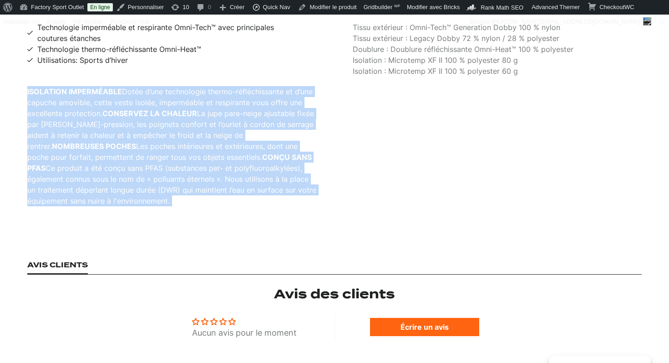
copy div "ISOLATION IMPERMÉABLE Dotée d’une technologie thermo-réfléchissante et d’une ca…"
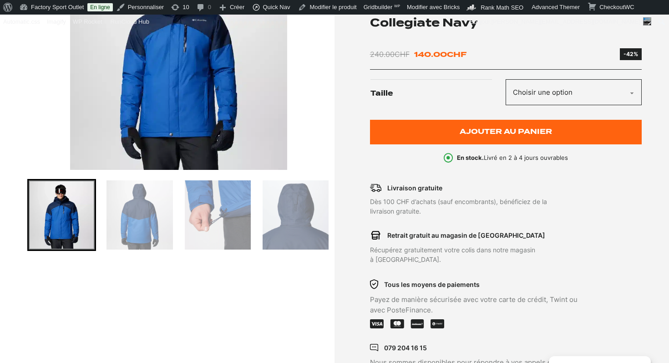
scroll to position [167, 0]
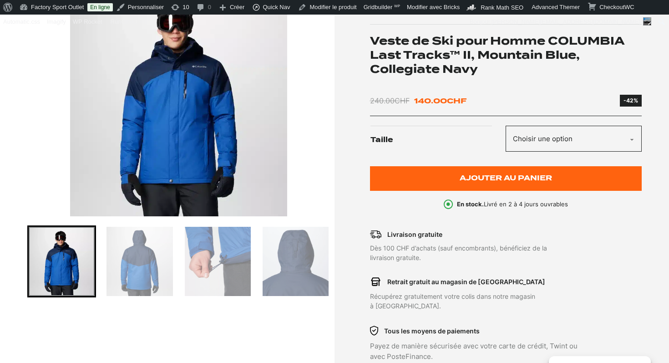
click at [189, 121] on img "1 of 10" at bounding box center [178, 102] width 303 height 227
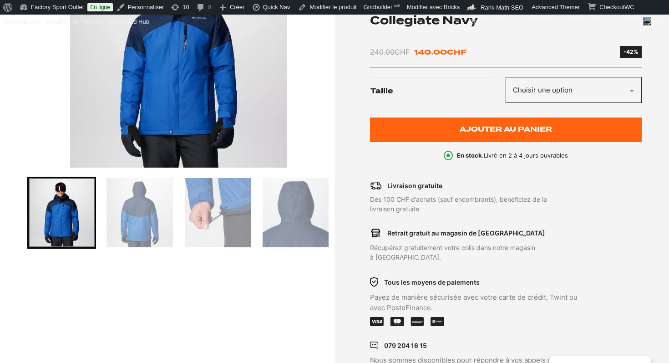
scroll to position [0, 0]
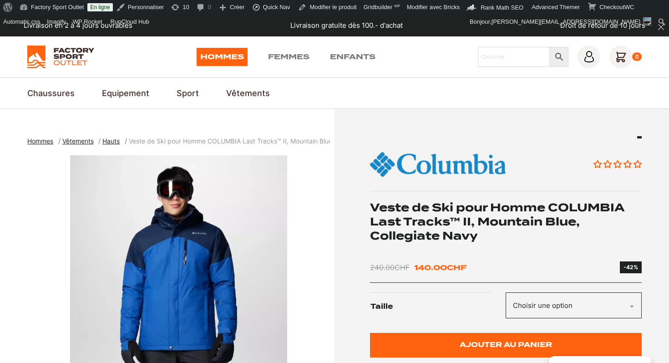
click at [443, 221] on h1 "Veste de Ski pour Homme COLUMBIA Last Tracks™ II, Mountain Blue, Collegiate Navy" at bounding box center [506, 221] width 272 height 43
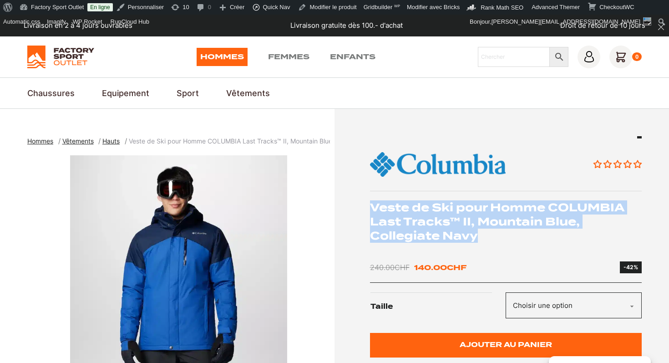
click at [443, 221] on h1 "Veste de Ski pour Homme COLUMBIA Last Tracks™ II, Mountain Blue, Collegiate Navy" at bounding box center [506, 221] width 272 height 43
copy div "Veste de Ski pour Homme COLUMBIA Last Tracks™ II, Mountain Blue, Collegiate Navy"
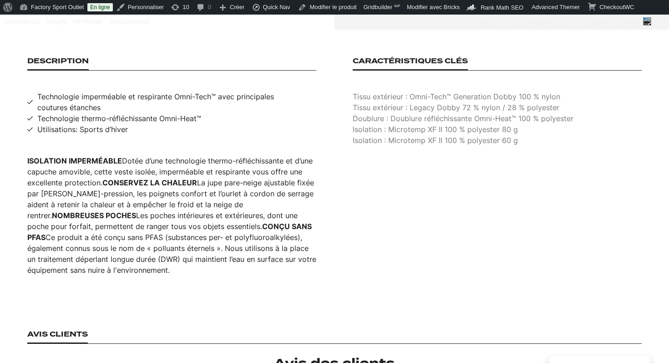
scroll to position [580, 0]
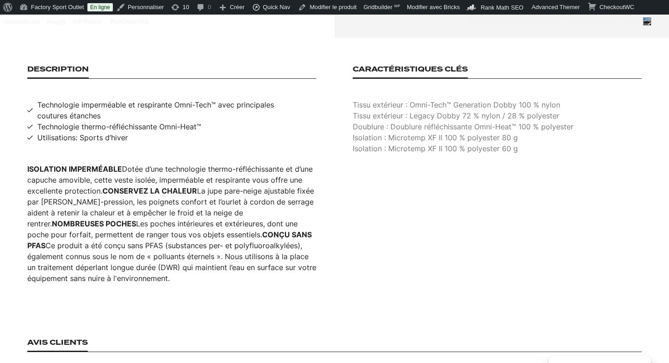
click at [126, 99] on span "Technologie imperméable et respirante Omni-Tech™ avec principales coutures étan…" at bounding box center [176, 110] width 279 height 22
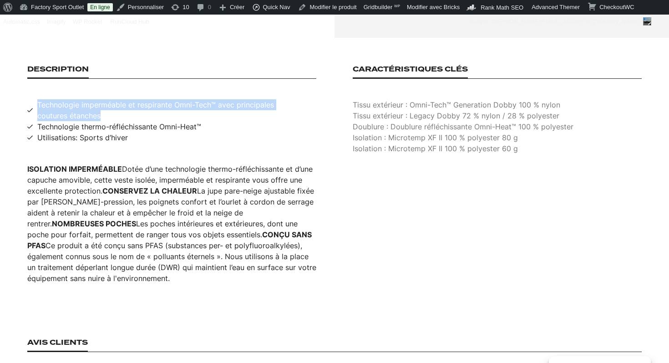
click at [126, 99] on span "Technologie imperméable et respirante Omni-Tech™ avec principales coutures étan…" at bounding box center [176, 110] width 279 height 22
copy span "Technologie imperméable et respirante Omni-Tech™ avec principales coutures étan…"
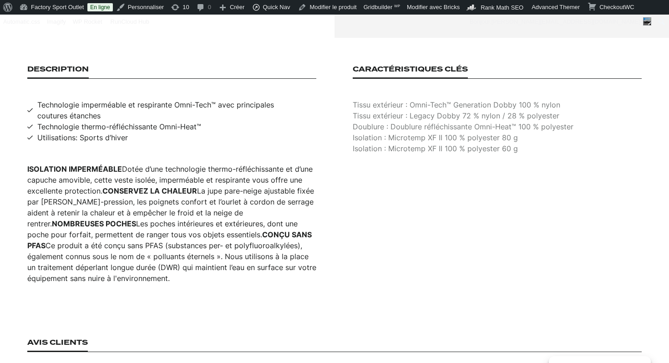
click at [111, 121] on span "Technologie thermo-réfléchissante Omni-Heat™" at bounding box center [119, 126] width 164 height 11
copy span "Technologie thermo-réfléchissante Omni-Heat™"
click at [95, 132] on span "Utilisations: Sports d’hiver" at bounding box center [82, 137] width 91 height 11
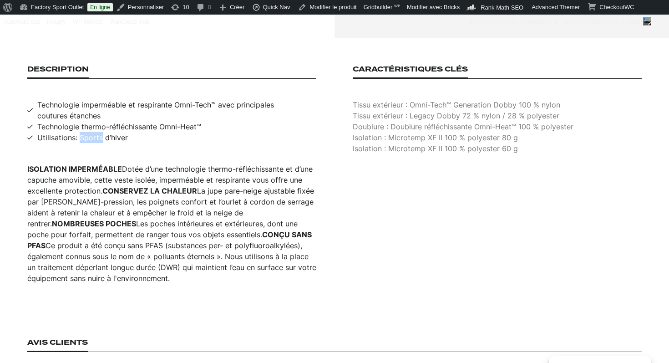
click at [95, 132] on span "Utilisations: Sports d’hiver" at bounding box center [82, 137] width 91 height 11
copy span "Utilisations: Sports d’hiver"
click at [459, 99] on p "Tissu extérieur : Omni-Tech™ Generation Dobby 100 % nylon" at bounding box center [497, 104] width 289 height 11
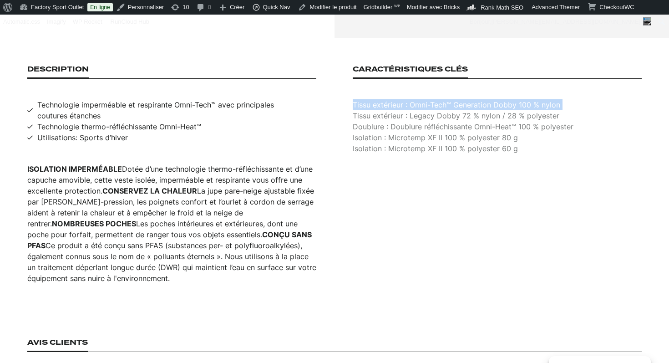
click at [459, 99] on p "Tissu extérieur : Omni-Tech™ Generation Dobby 100 % nylon" at bounding box center [497, 104] width 289 height 11
copy p "Tissu extérieur : Omni-Tech™ Generation Dobby 100 % nylon"
click at [440, 110] on p "Tissu extérieur : Legacy Dobby 72 % nylon / 28 % polyester" at bounding box center [497, 115] width 289 height 11
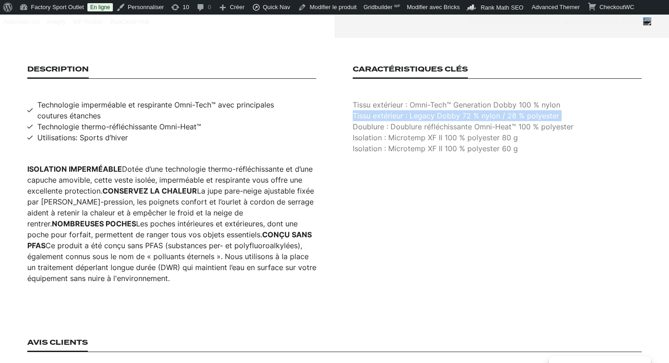
click at [440, 110] on p "Tissu extérieur : Legacy Dobby 72 % nylon / 28 % polyester" at bounding box center [497, 115] width 289 height 11
copy p "Tissu extérieur : Legacy Dobby 72 % nylon / 28 % polyester"
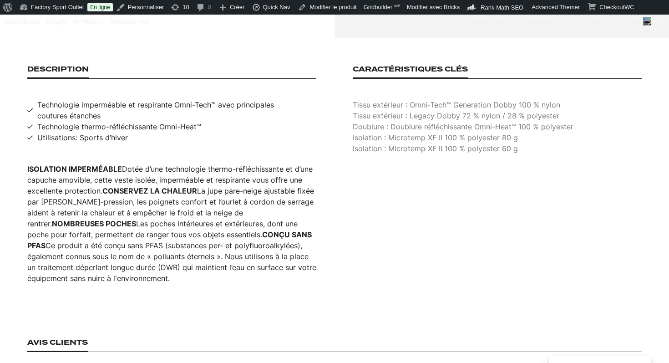
click at [434, 121] on p "Doublure : Doublure réfléchissante Omni-Heat™ 100 % polyester" at bounding box center [497, 126] width 289 height 11
copy p "Doublure : Doublure réfléchissante Omni-Heat™ 100 % polyester"
click at [413, 132] on p "Isolation : Microtemp XF II 100 % polyester 80 g" at bounding box center [497, 137] width 289 height 11
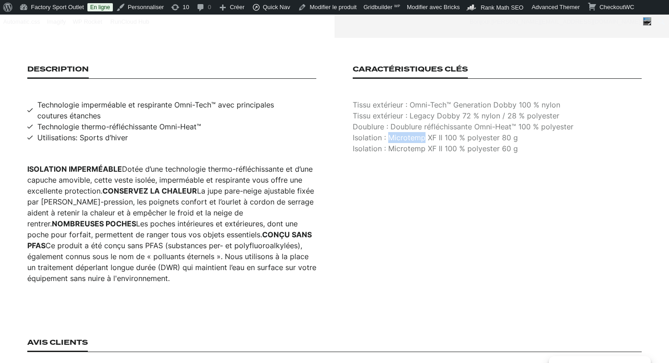
click at [413, 132] on p "Isolation : Microtemp XF II 100 % polyester 80 g" at bounding box center [497, 137] width 289 height 11
copy p "Isolation : Microtemp XF II 100 % polyester 80 g"
click at [412, 143] on p "Isolation : Microtemp XF II 100 % polyester 60 g" at bounding box center [497, 148] width 289 height 11
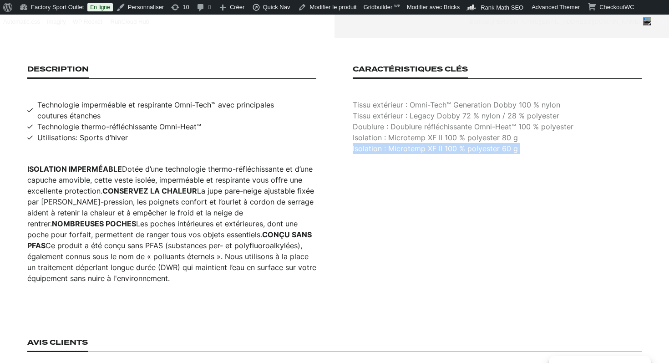
click at [412, 143] on p "Isolation : Microtemp XF II 100 % polyester 60 g" at bounding box center [497, 148] width 289 height 11
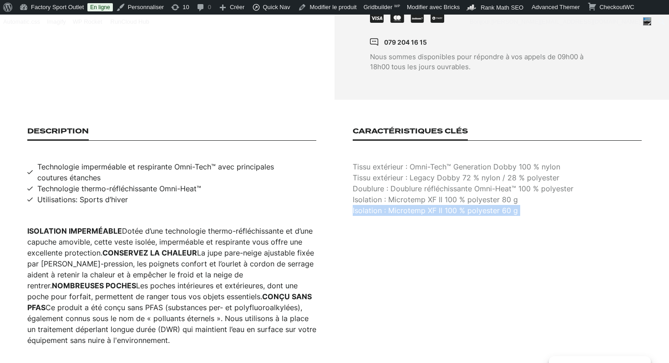
scroll to position [0, 0]
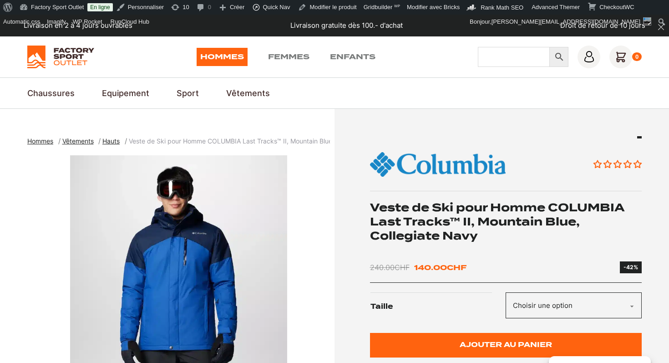
click at [491, 58] on input "Chercher" at bounding box center [514, 57] width 72 height 20
click at [509, 60] on input "Chercher" at bounding box center [514, 57] width 72 height 20
type input "i"
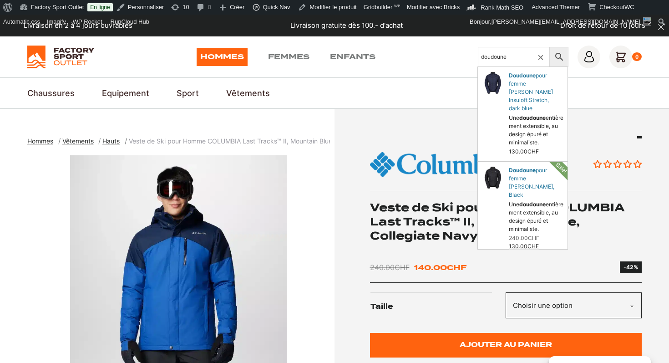
type input "doudoune"
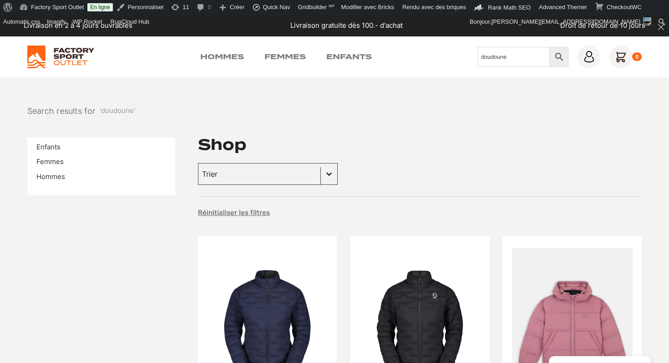
click at [513, 56] on input "doudoune" at bounding box center [514, 57] width 72 height 20
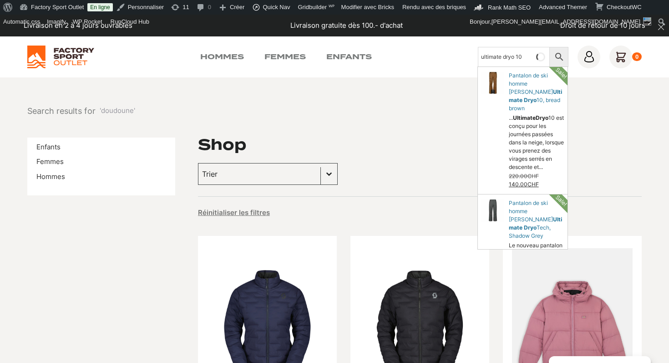
type input "ultimate dryo 10"
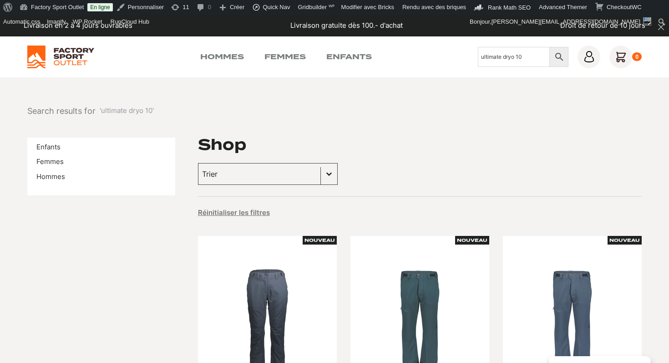
click at [515, 61] on input "ultimate dryo 10" at bounding box center [514, 57] width 72 height 20
type input "last tracks"
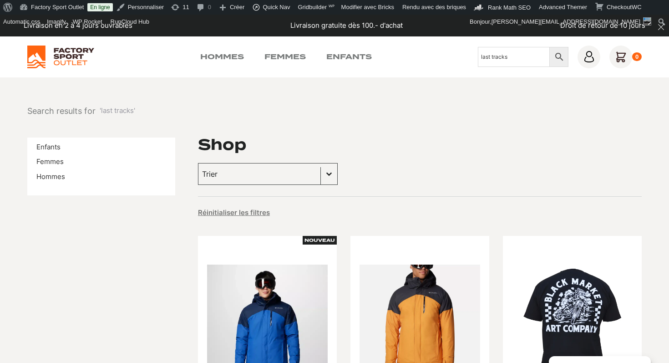
click at [481, 137] on div "Shop" at bounding box center [420, 144] width 444 height 15
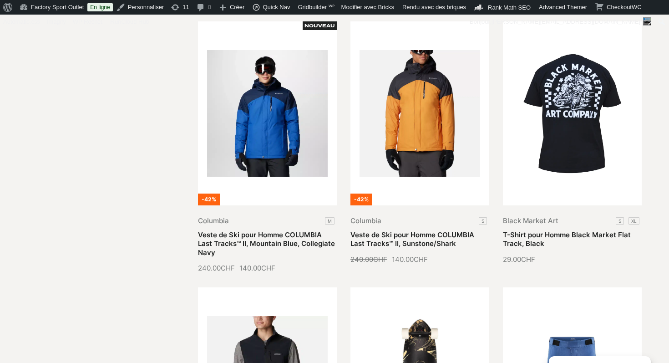
scroll to position [235, 0]
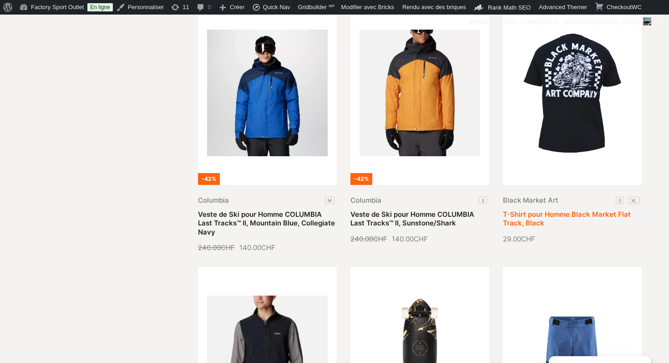
click at [541, 213] on link "T-Shirt pour Homme Black Market Flat Track, Black" at bounding box center [567, 219] width 128 height 18
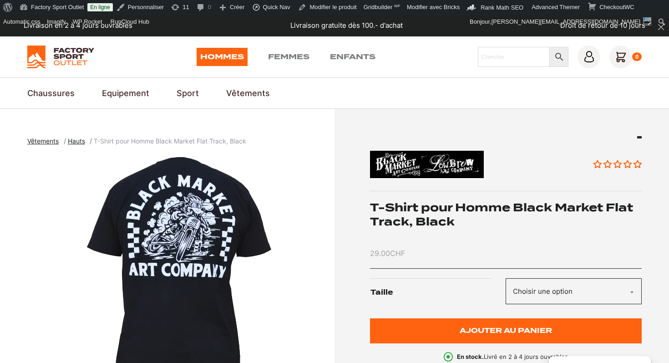
click at [408, 216] on h1 "T-Shirt pour Homme Black Market Flat Track, Black" at bounding box center [506, 214] width 272 height 28
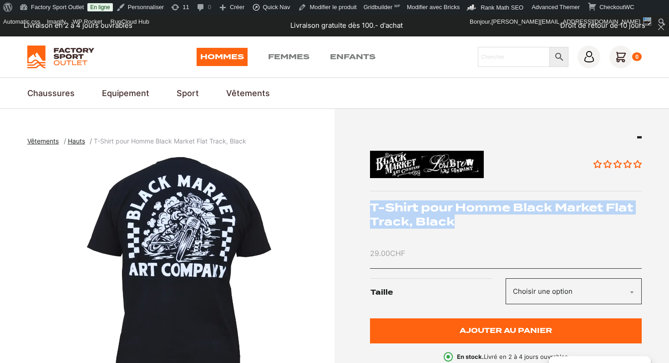
click at [408, 216] on h1 "T-Shirt pour Homme Black Market Flat Track, Black" at bounding box center [506, 214] width 272 height 28
copy div "T-Shirt pour Homme Black Market Flat Track, Black"
